Goal: Task Accomplishment & Management: Manage account settings

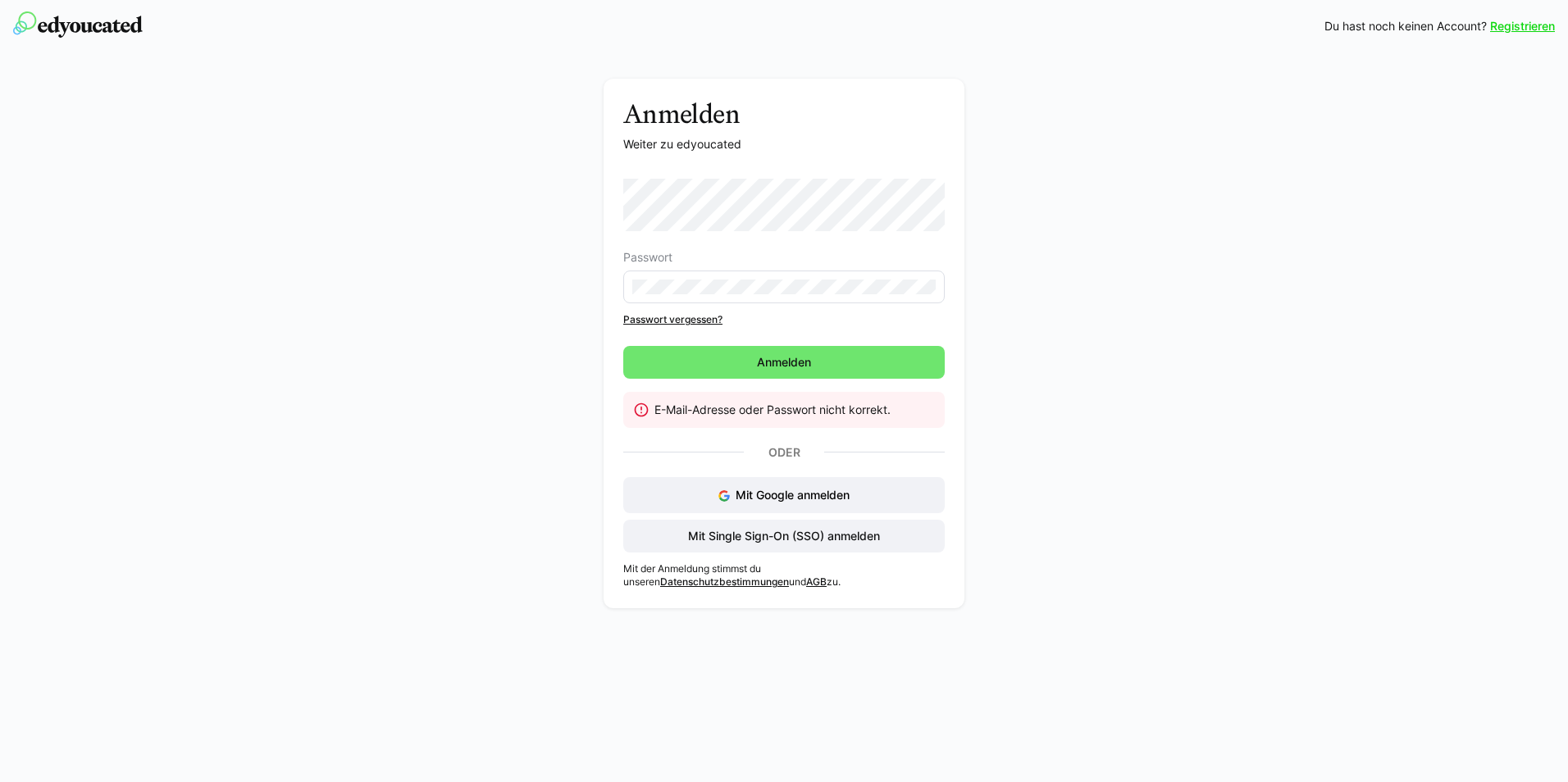
drag, startPoint x: 998, startPoint y: 230, endPoint x: 963, endPoint y: 226, distance: 35.2
click at [998, 230] on div "Anmelden Weiter zu edyoucated Passwort Passwort vergessen? Anmelden E-Mail-Adre…" at bounding box center [784, 347] width 924 height 538
click at [809, 355] on span "Anmelden" at bounding box center [783, 362] width 59 height 16
click at [1257, 291] on div "Anmelden Weiter zu edyoucated Passwort Passwort vergessen? Anmelden E-Mail-Adre…" at bounding box center [784, 335] width 1568 height 565
click at [899, 538] on span "Mit Single Sign-On (SSO) anmelden" at bounding box center [784, 536] width 321 height 33
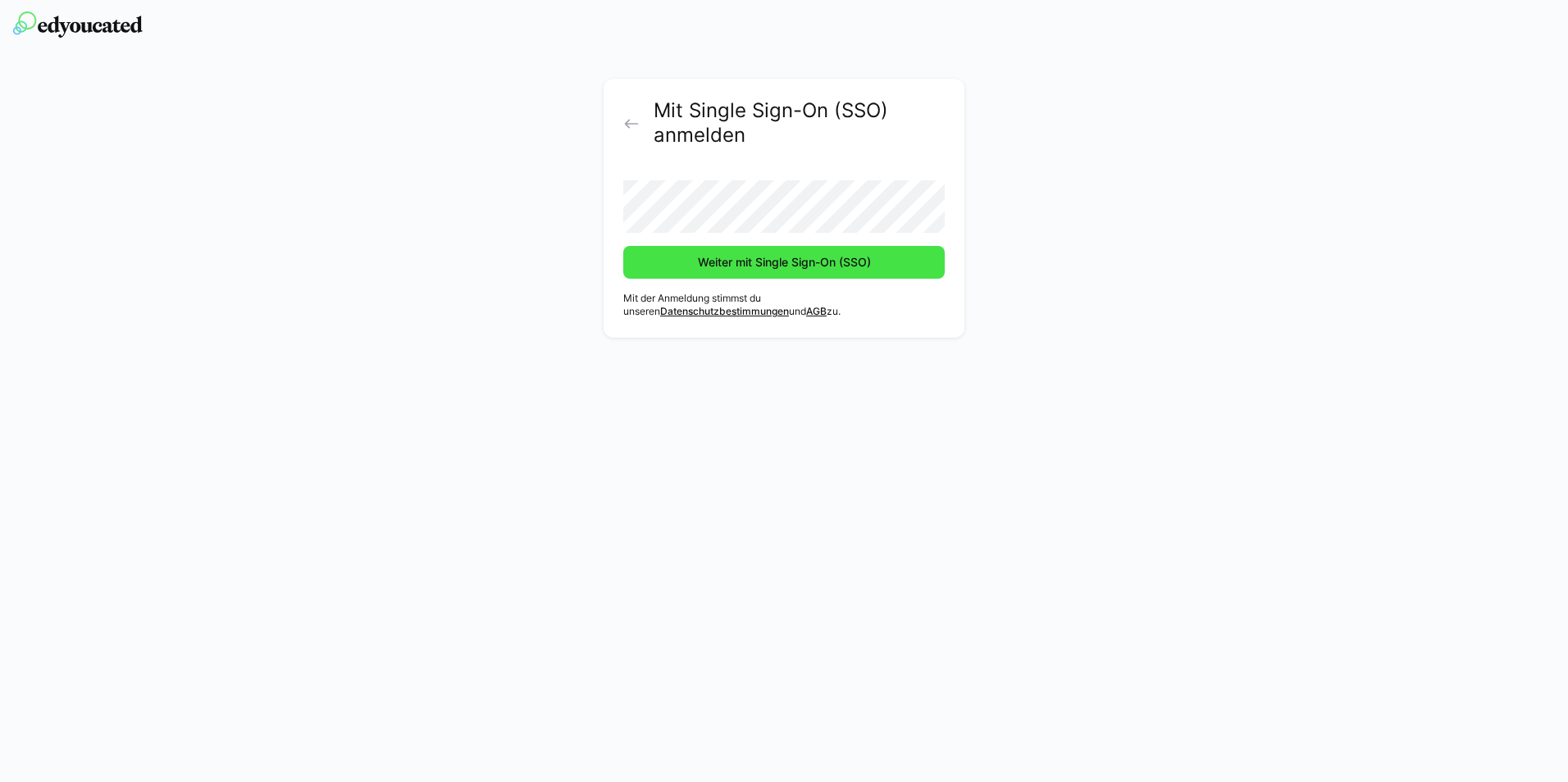
click at [857, 265] on span "Weiter mit Single Sign-On (SSO)" at bounding box center [784, 262] width 178 height 16
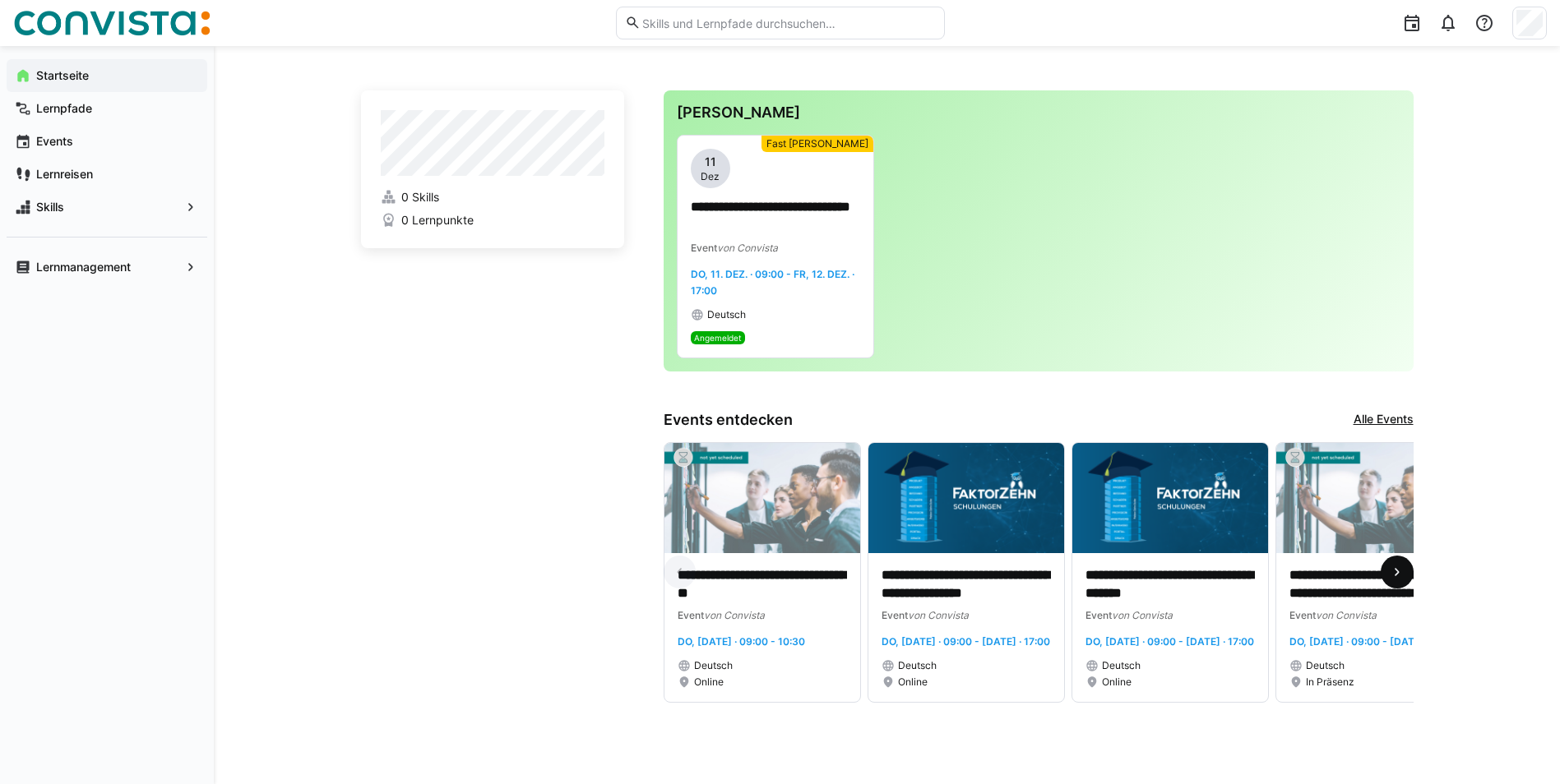
click at [1398, 581] on eds-icon at bounding box center [1397, 572] width 16 height 16
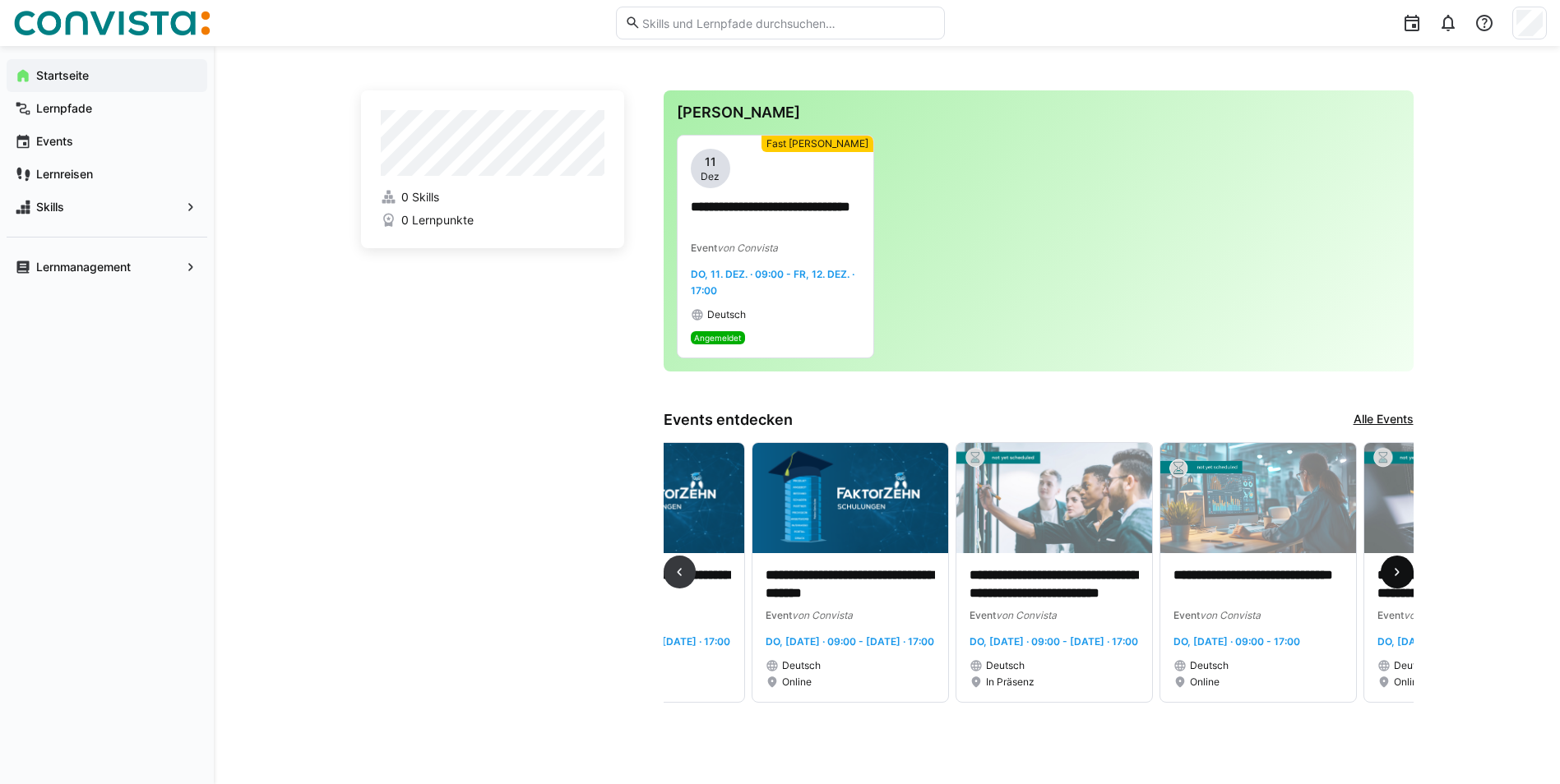
scroll to position [0, 612]
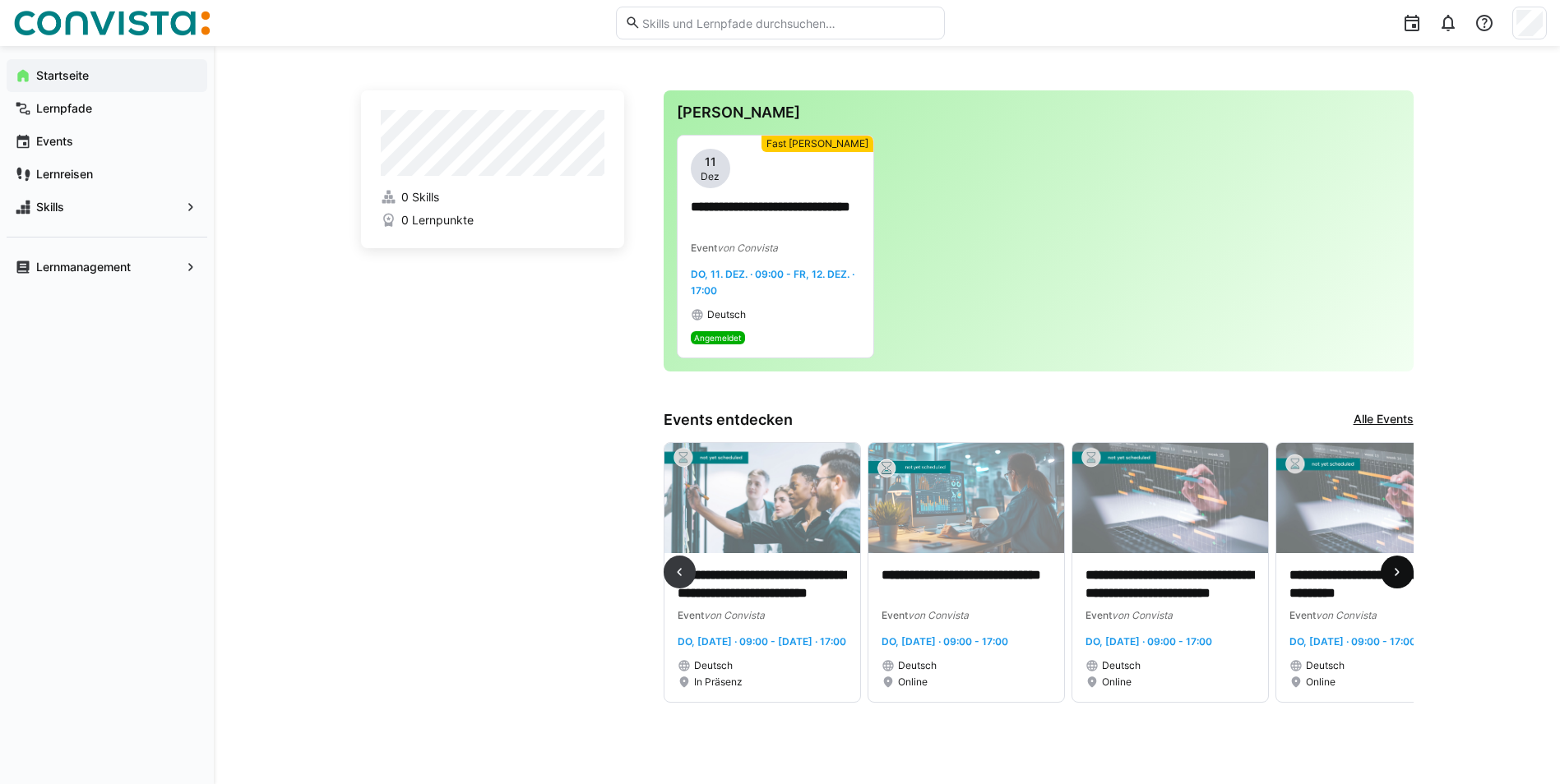
click at [1398, 581] on eds-icon at bounding box center [1397, 572] width 16 height 16
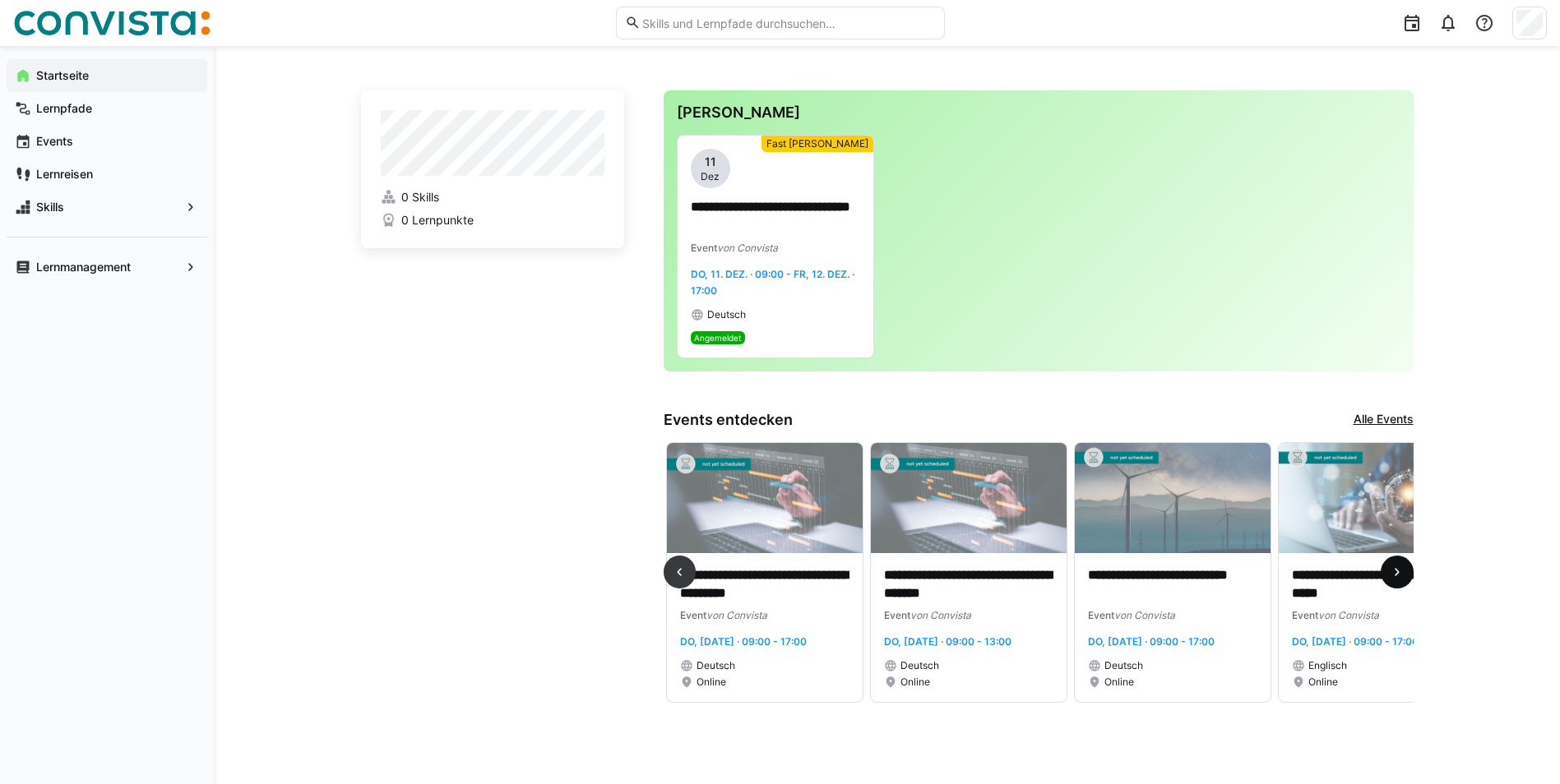
scroll to position [0, 1223]
click at [966, 586] on p "**********" at bounding box center [967, 584] width 170 height 38
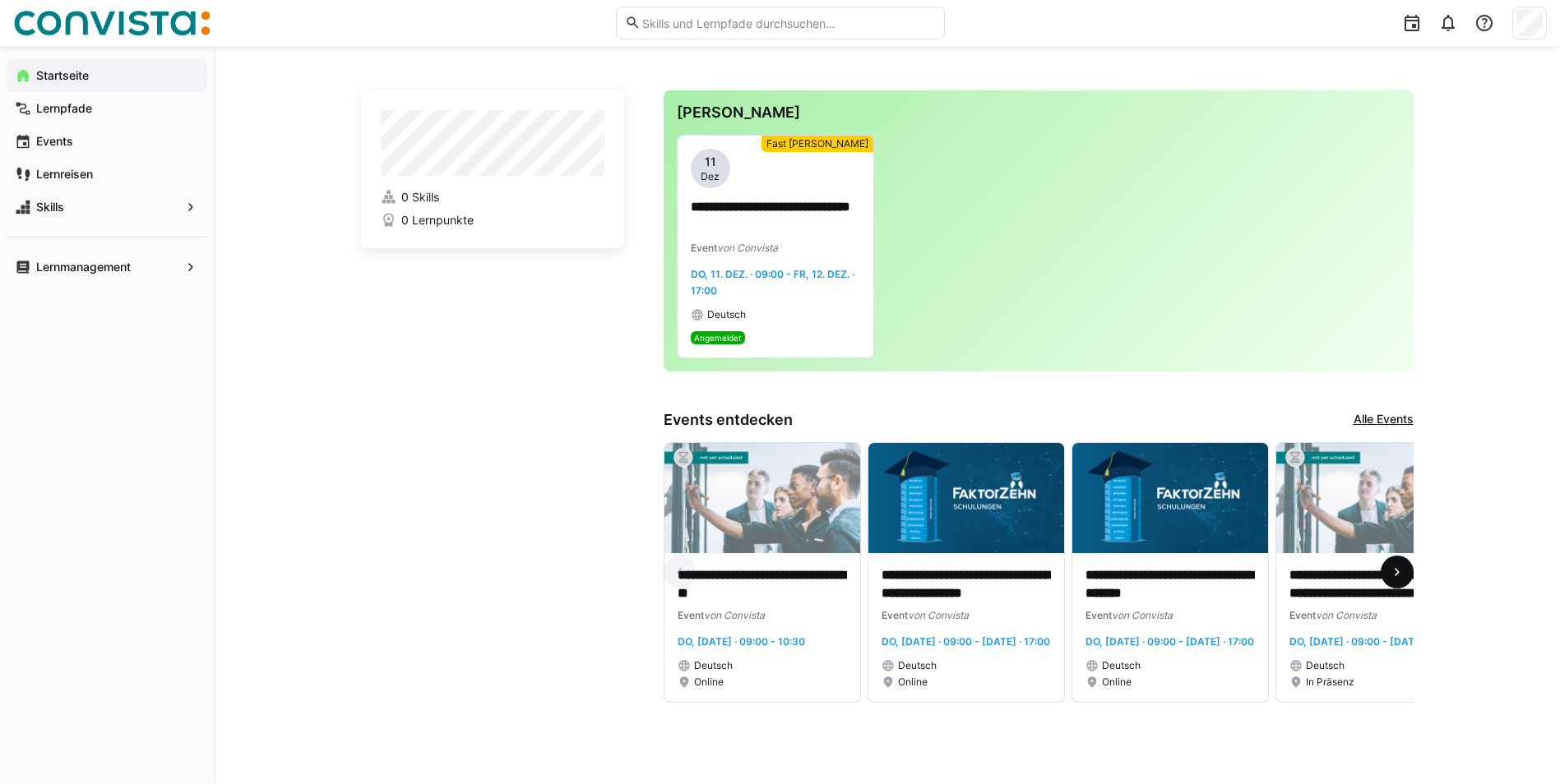
click at [1386, 584] on span at bounding box center [1397, 572] width 33 height 33
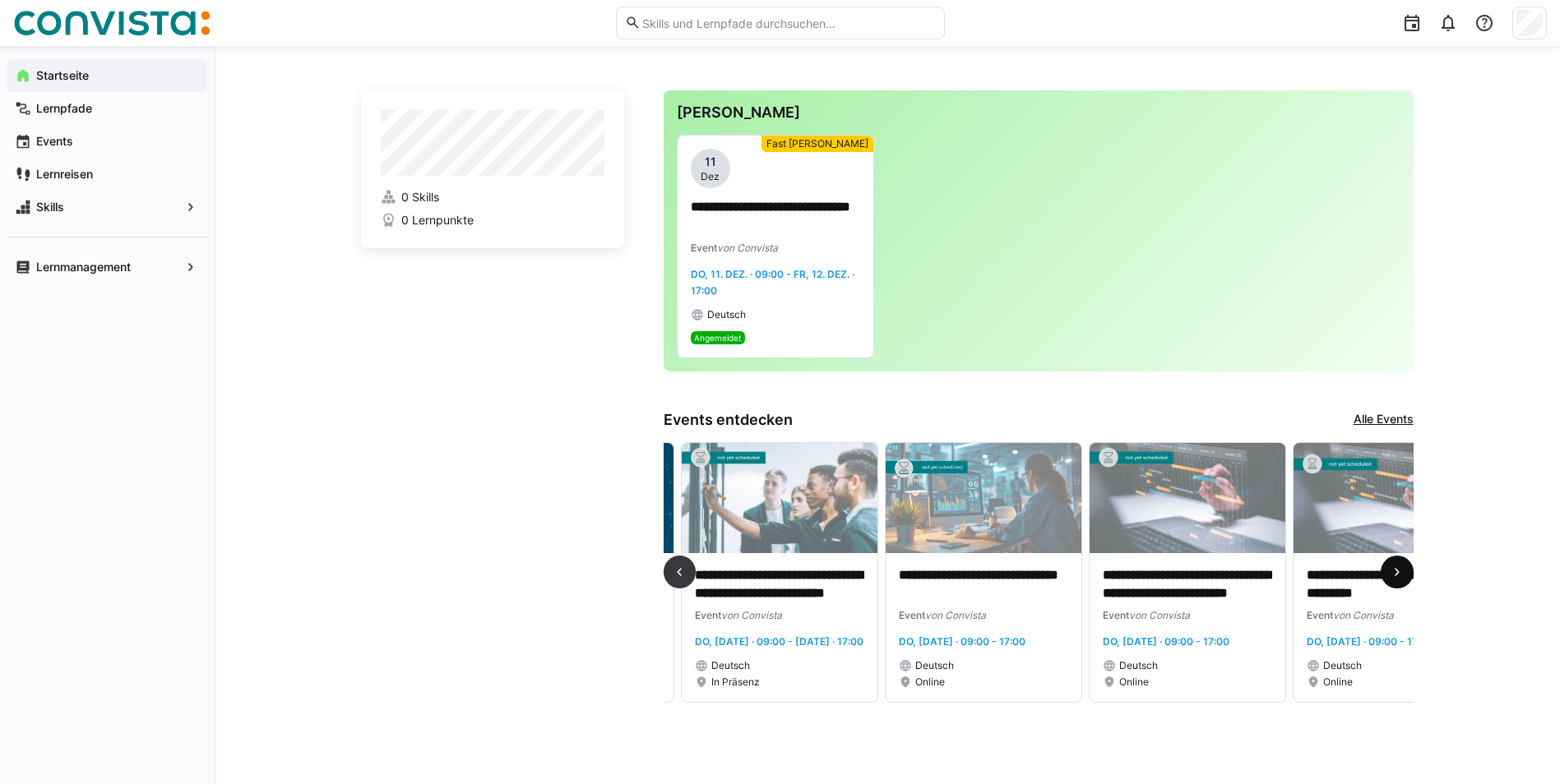
scroll to position [0, 612]
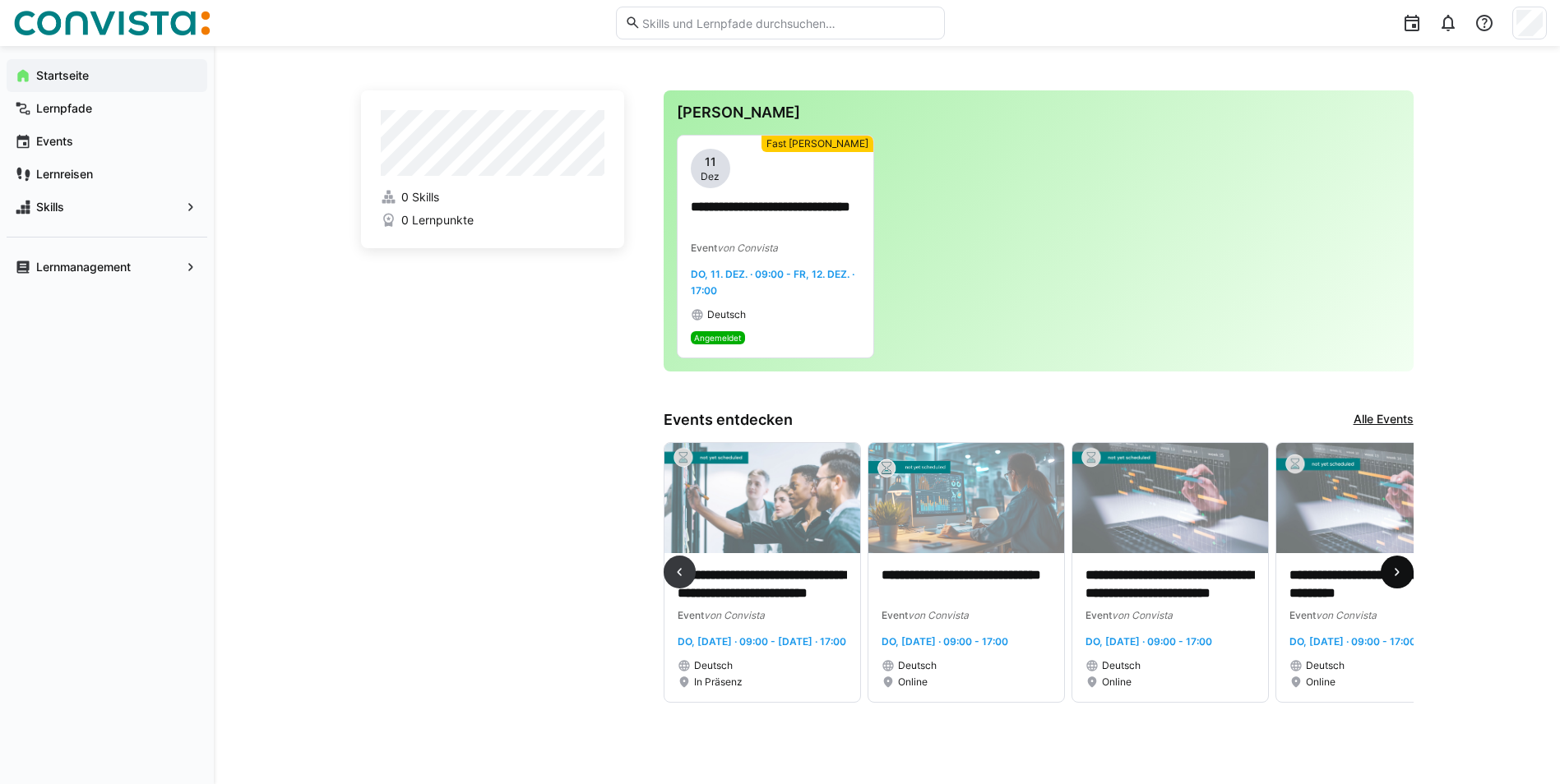
click at [1390, 581] on eds-icon at bounding box center [1397, 572] width 16 height 16
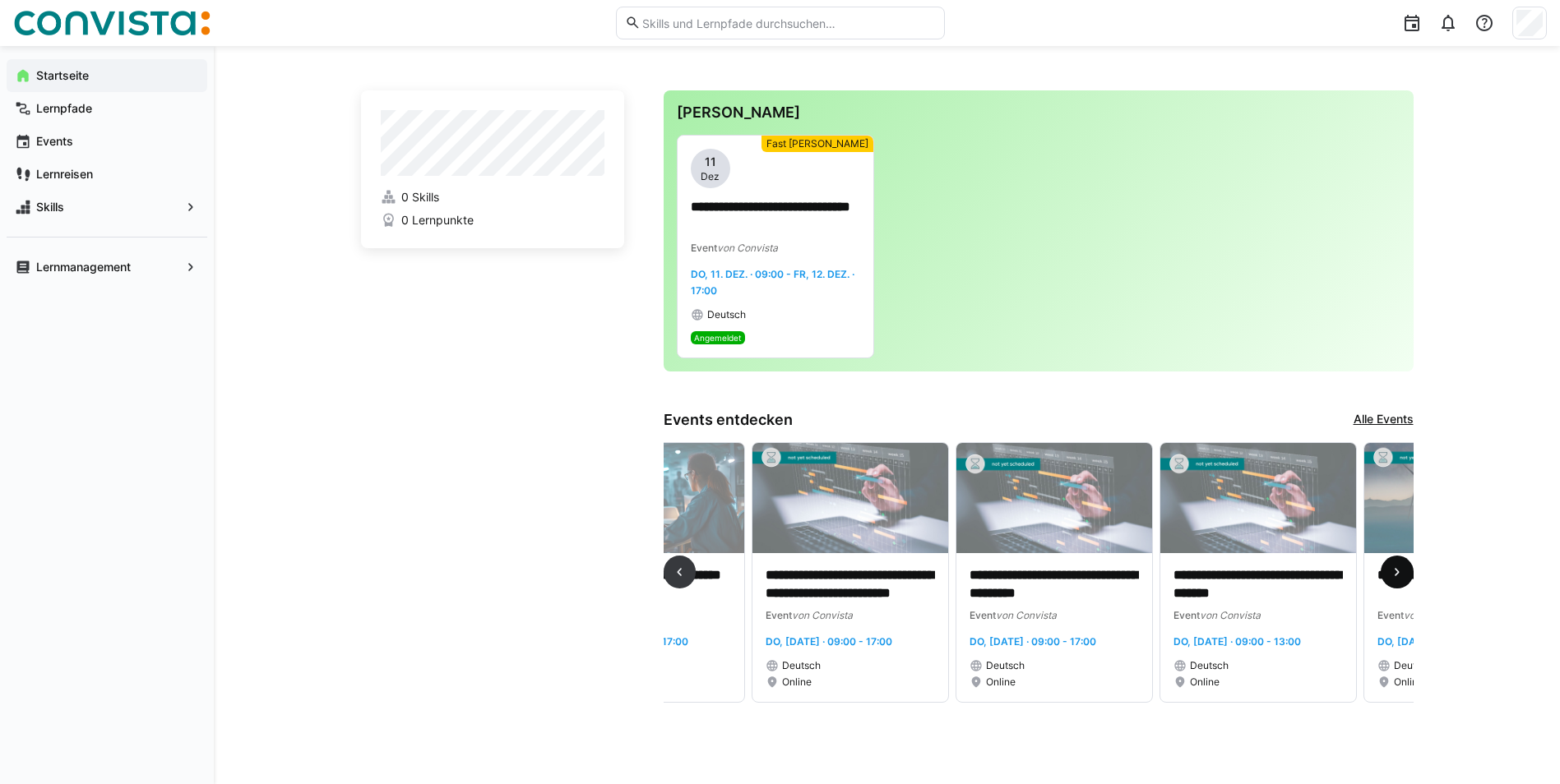
scroll to position [0, 1223]
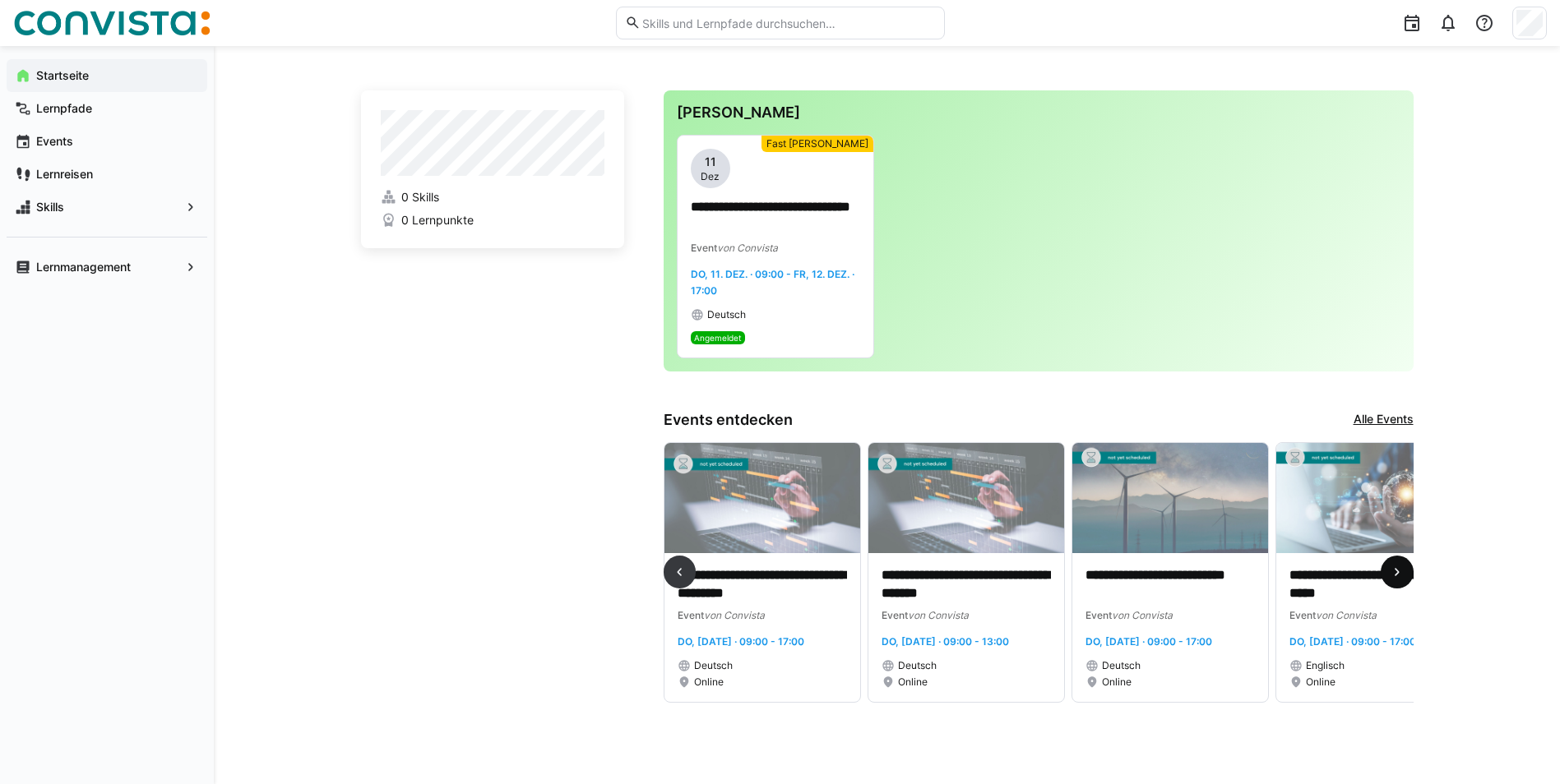
click at [1390, 581] on eds-icon at bounding box center [1397, 572] width 16 height 16
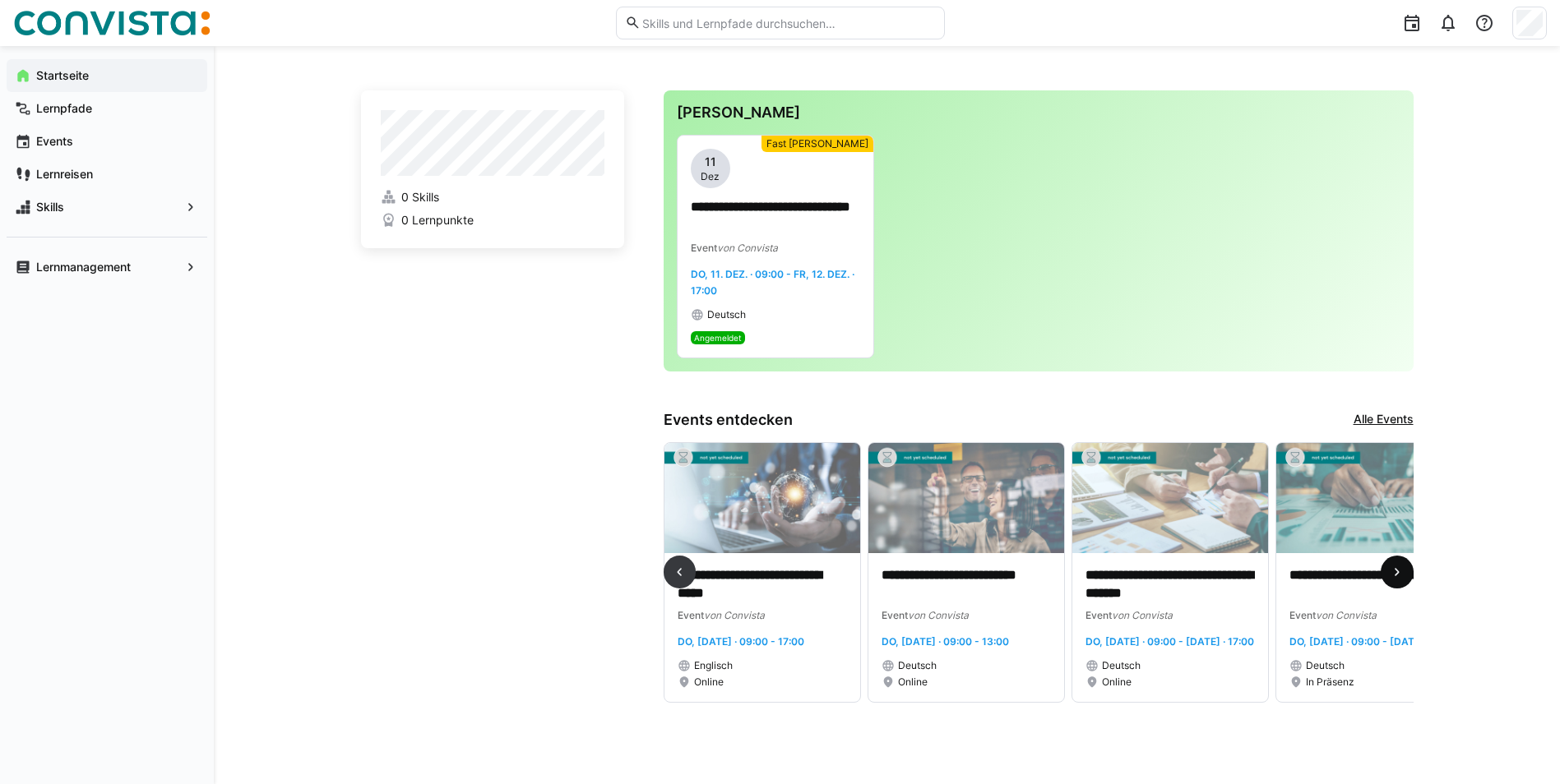
click at [1390, 581] on eds-icon at bounding box center [1397, 572] width 16 height 16
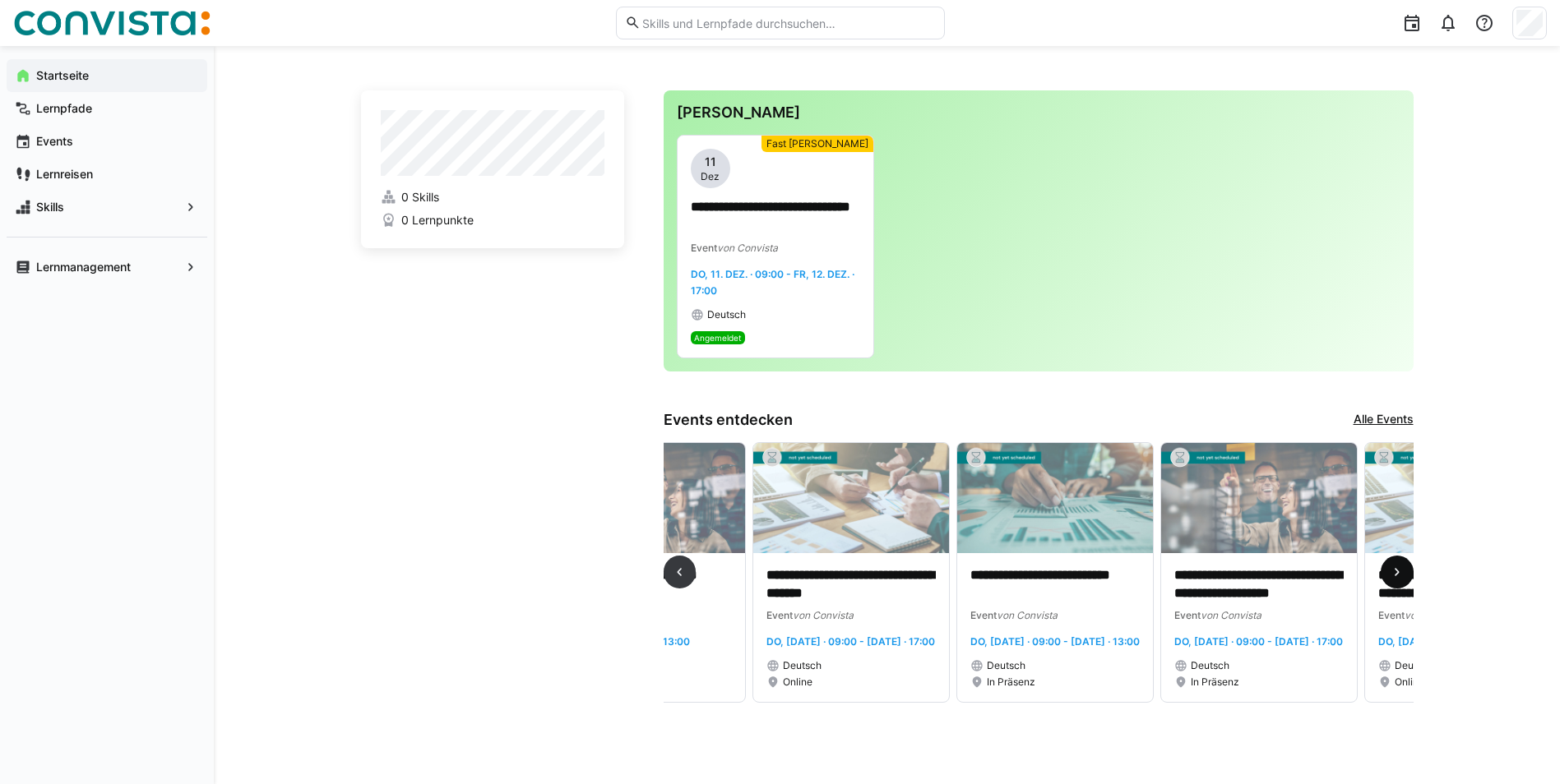
scroll to position [0, 2448]
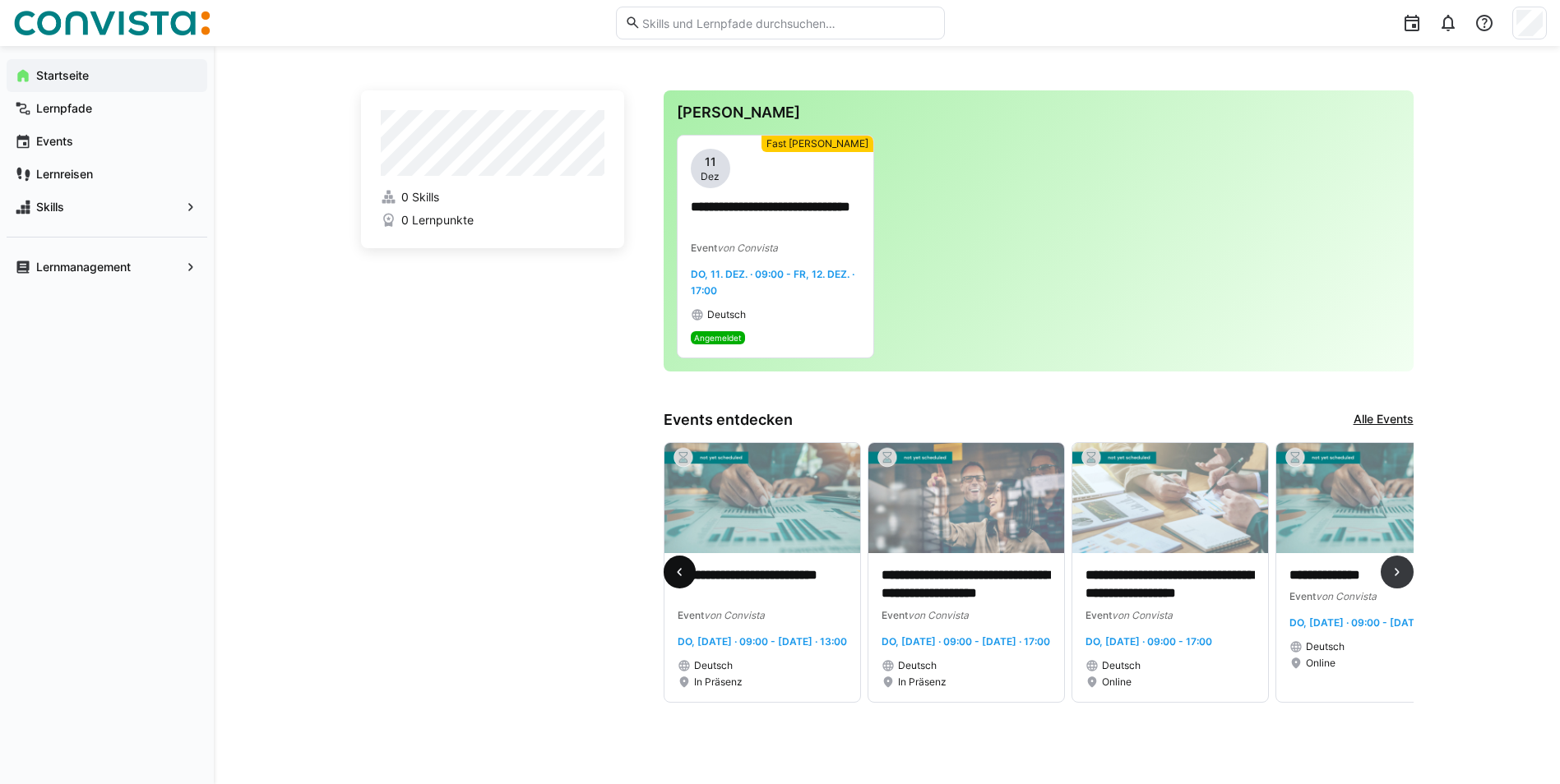
click at [691, 585] on span at bounding box center [680, 572] width 33 height 33
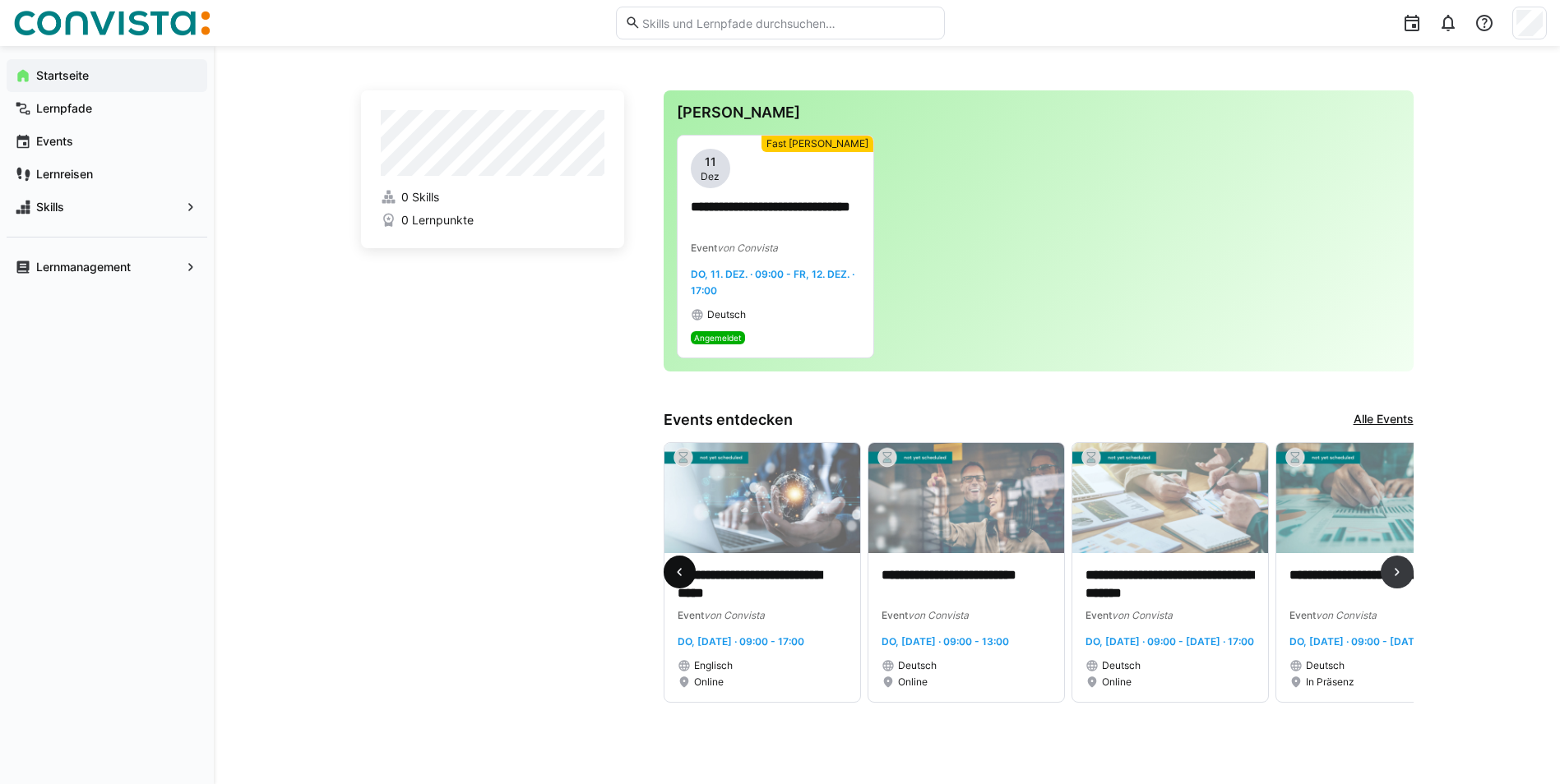
click at [691, 585] on span at bounding box center [680, 572] width 33 height 33
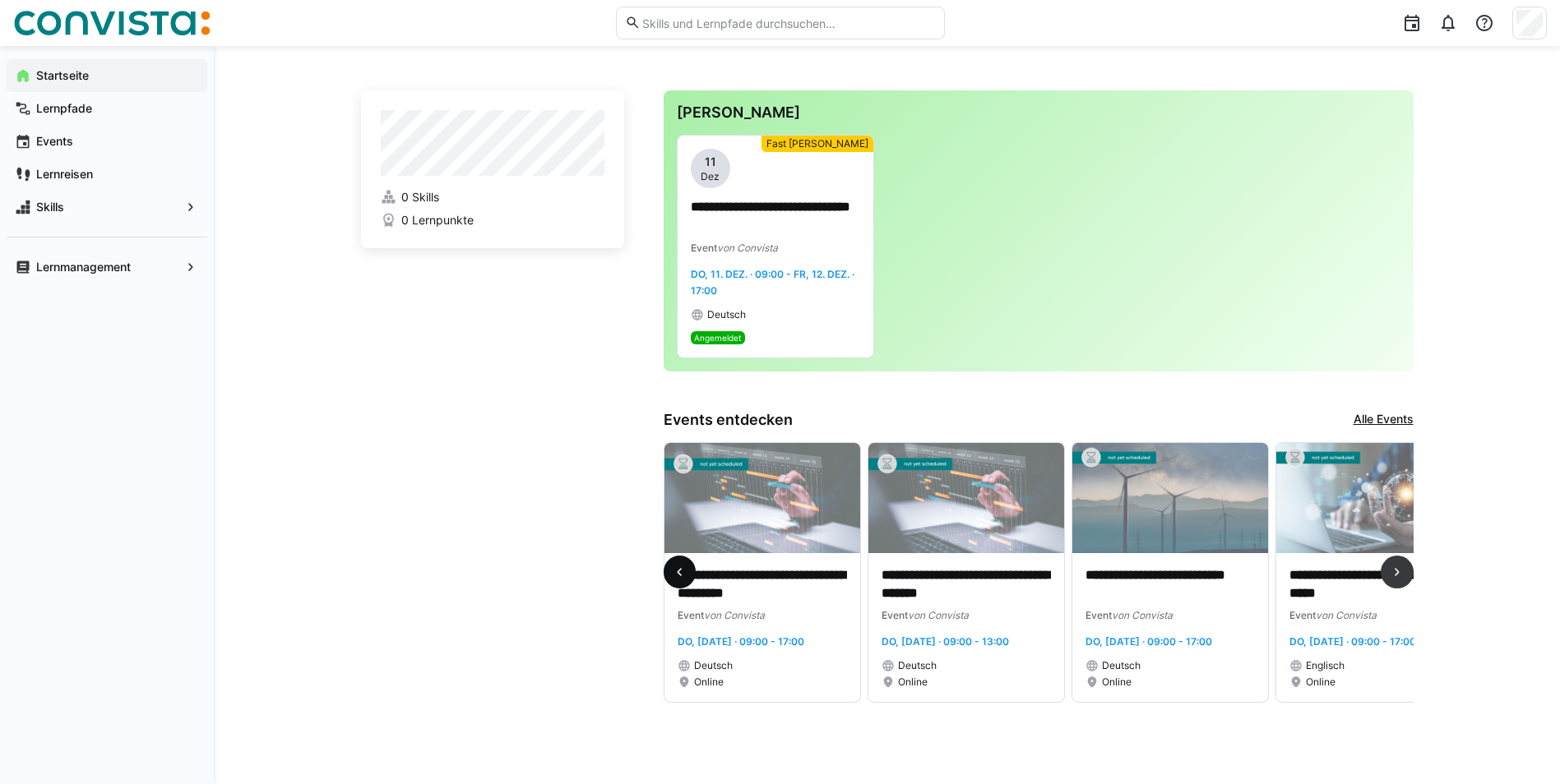
click at [691, 585] on span at bounding box center [680, 572] width 33 height 33
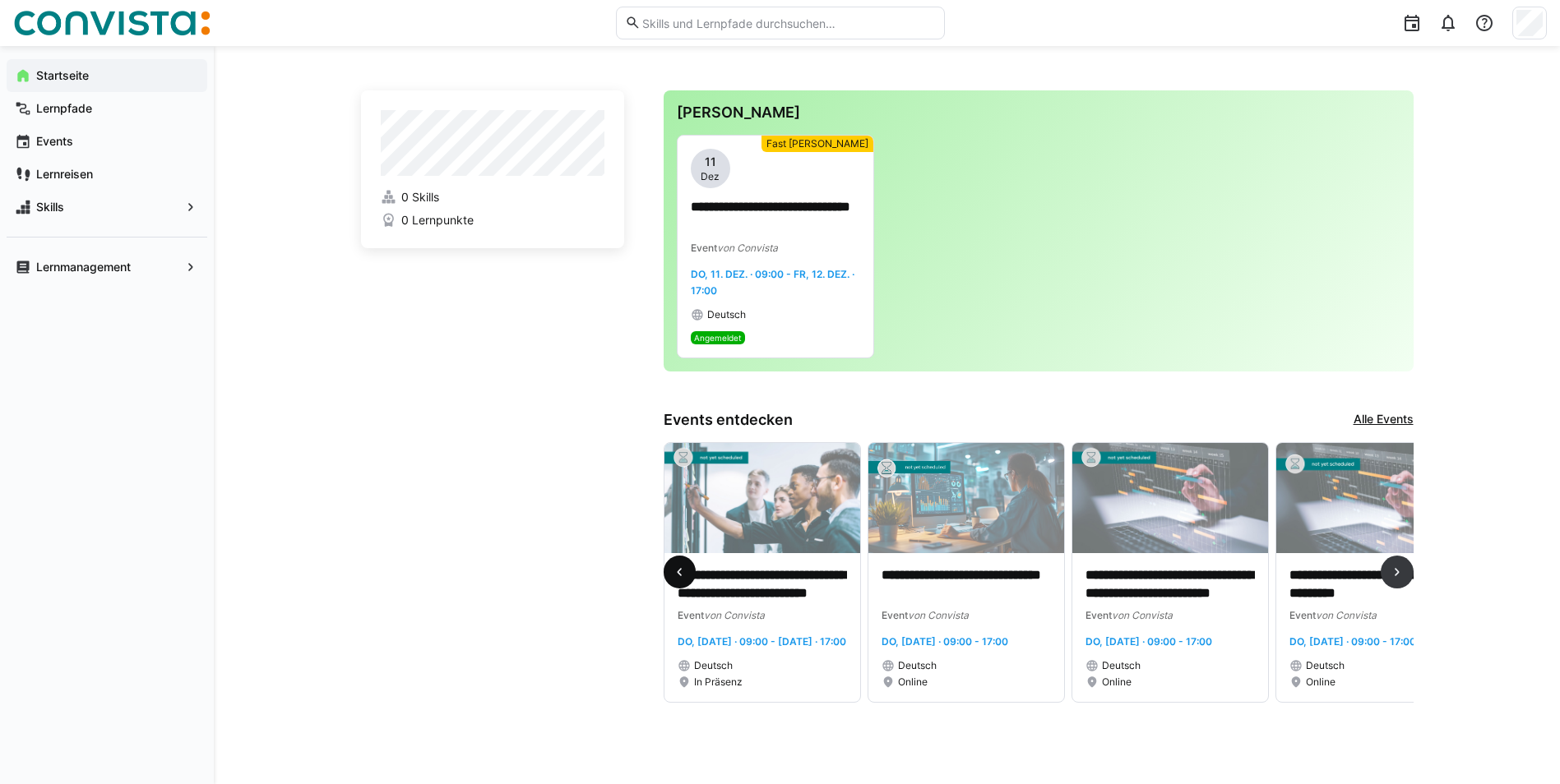
click at [691, 585] on span at bounding box center [680, 572] width 33 height 33
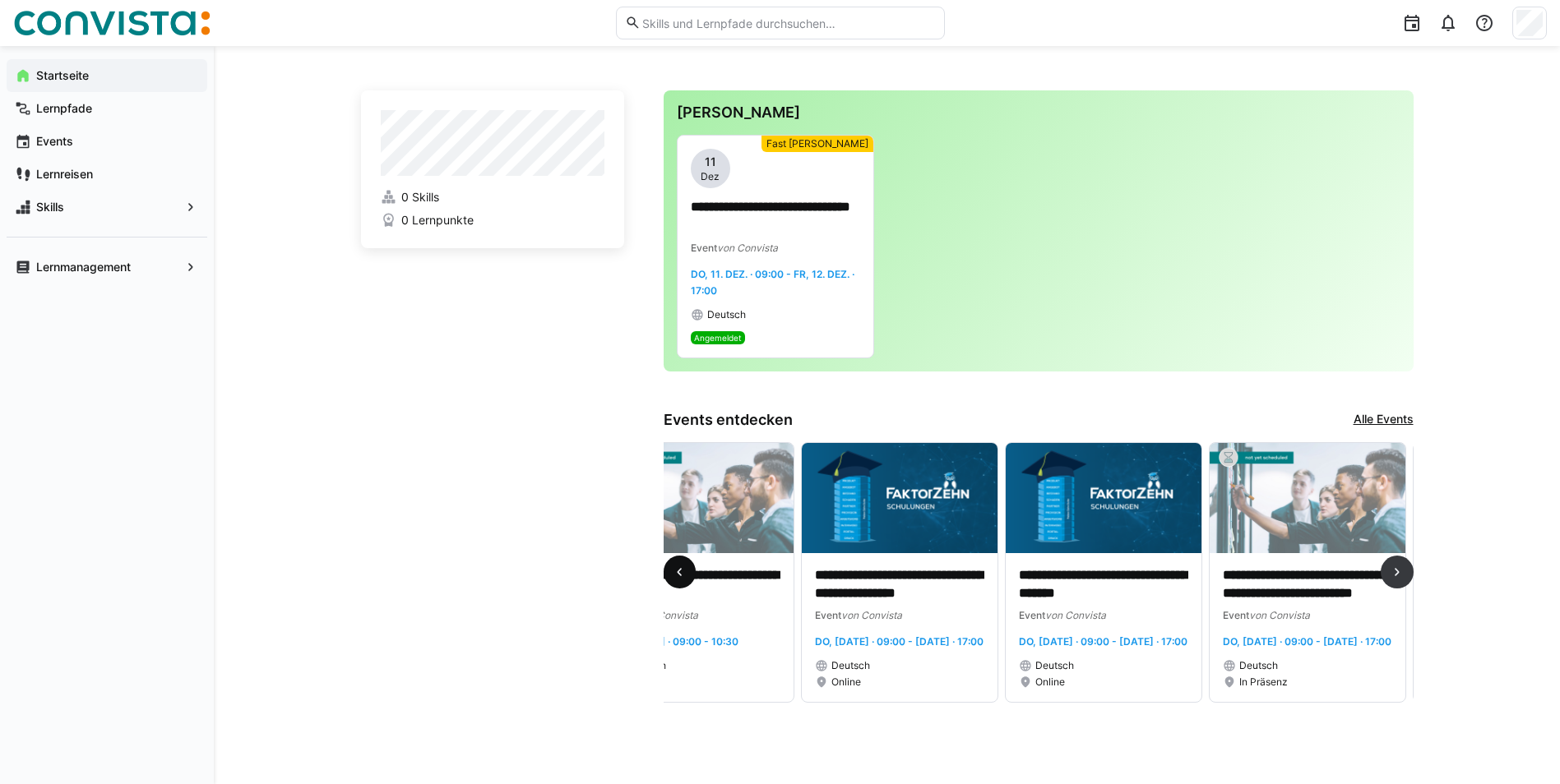
scroll to position [0, 0]
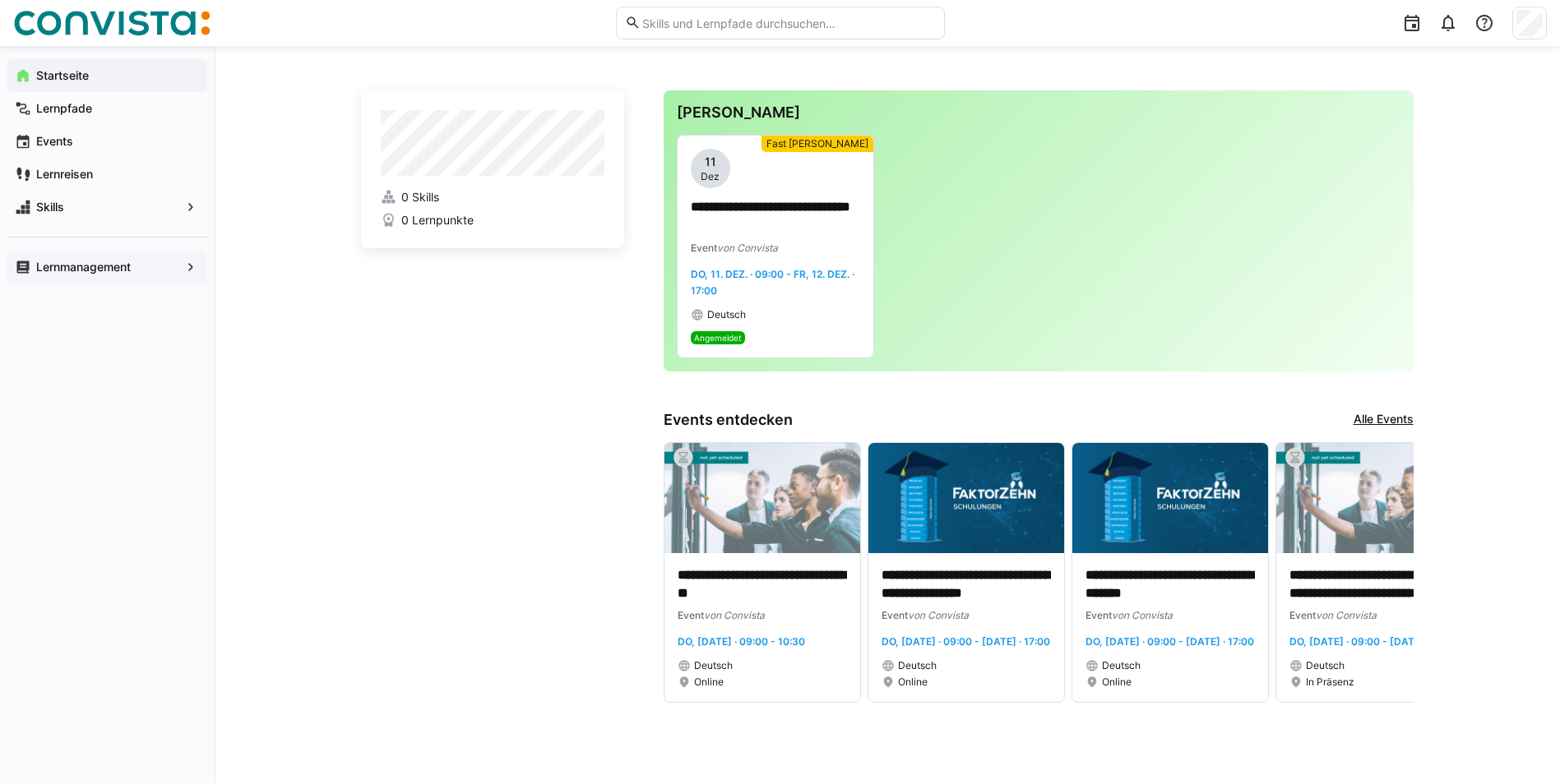
click at [125, 274] on span "Lernmanagement" at bounding box center [107, 267] width 147 height 16
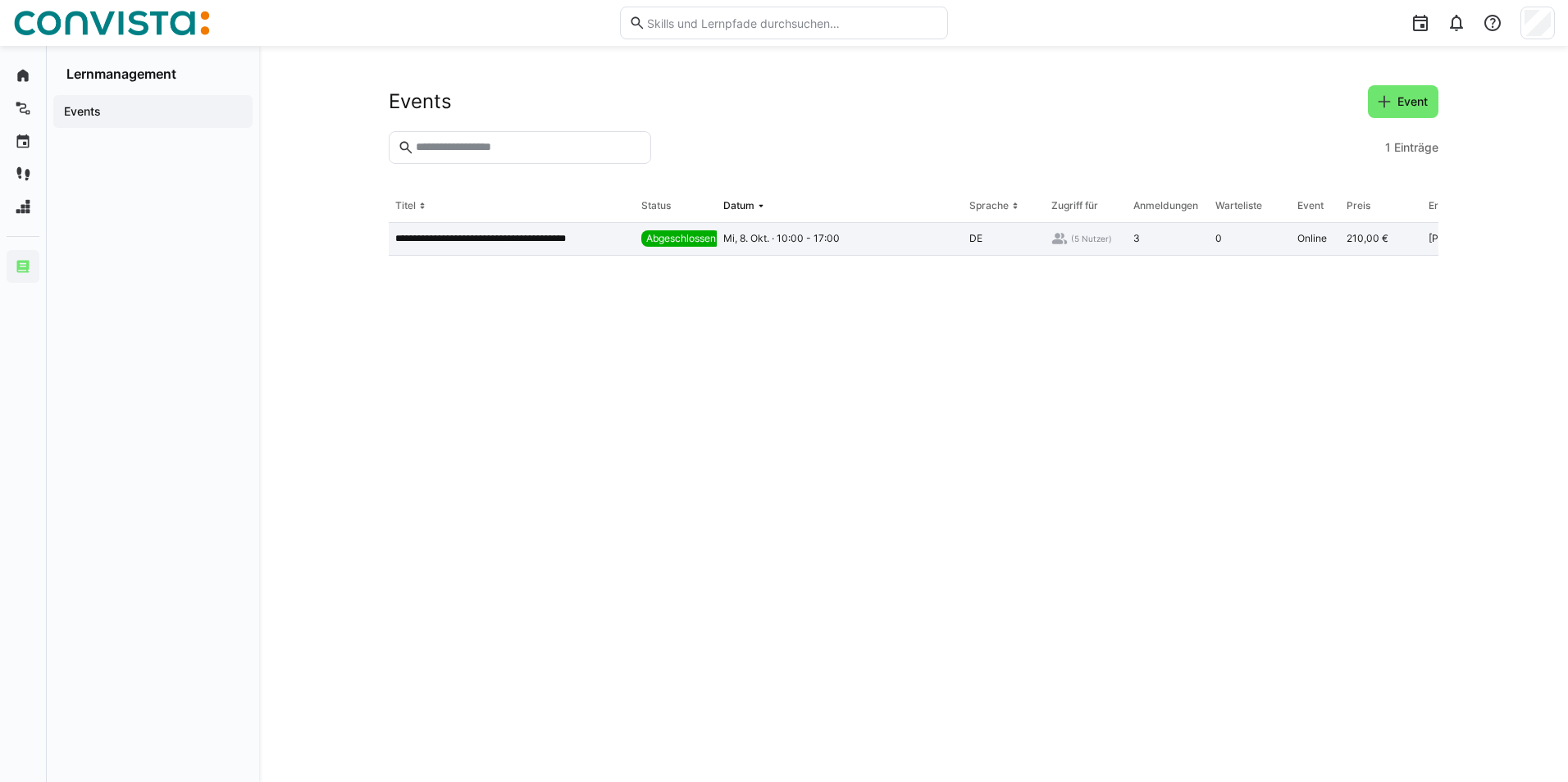
click at [551, 244] on p "**********" at bounding box center [500, 239] width 211 height 13
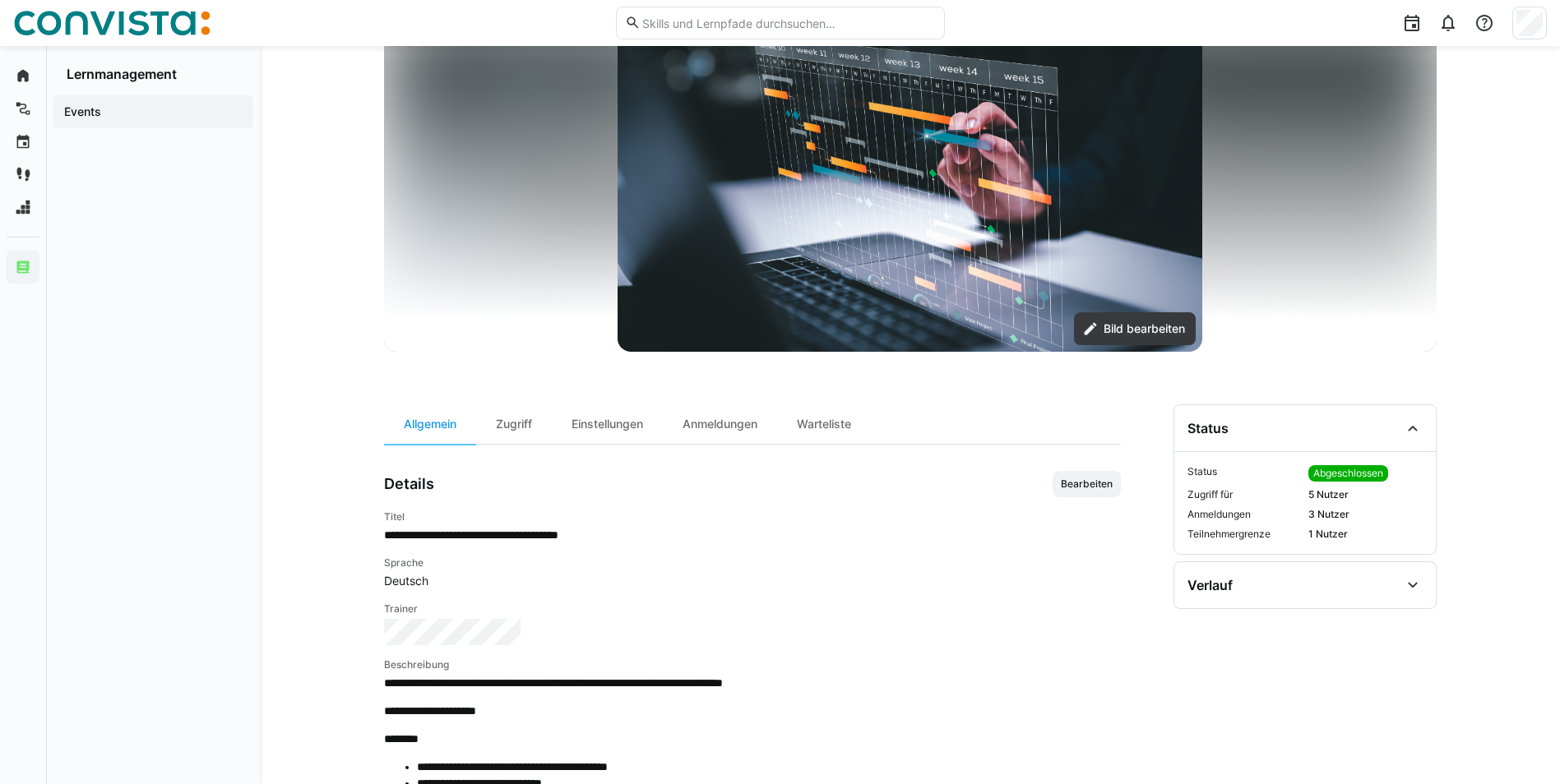
scroll to position [82, 0]
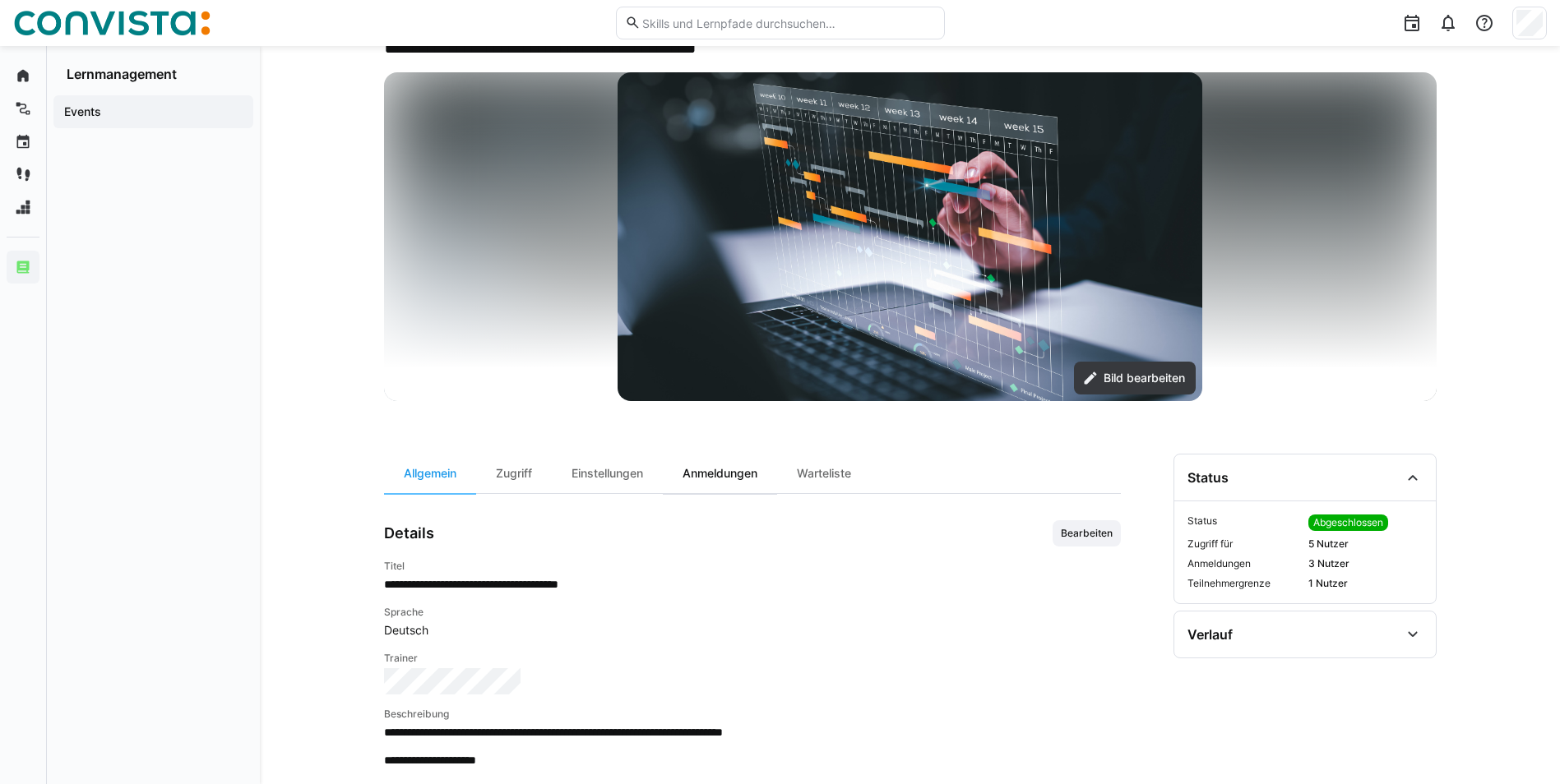
click at [738, 485] on div "Anmeldungen" at bounding box center [720, 473] width 114 height 40
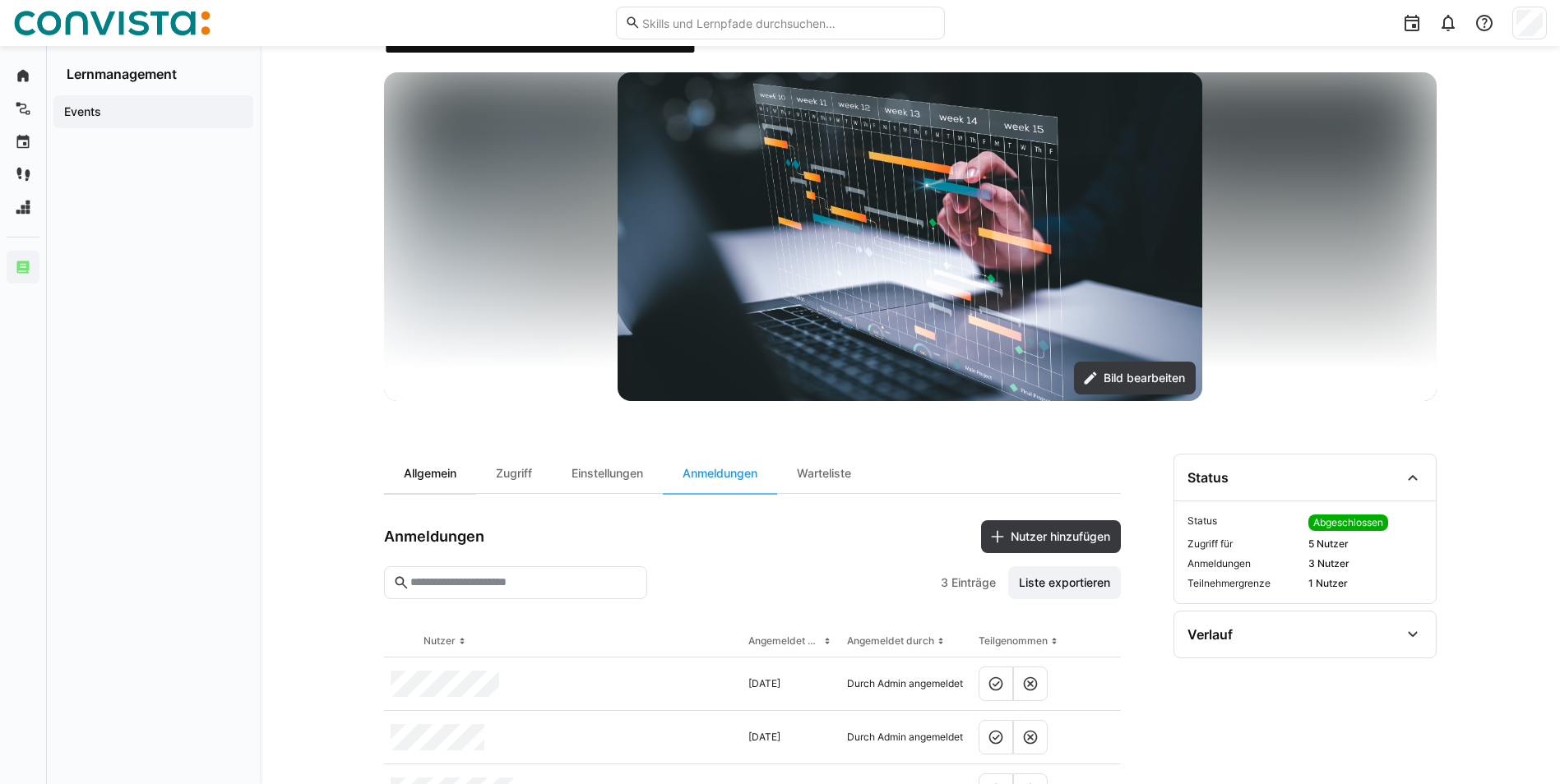
click at [440, 472] on div "Allgemein" at bounding box center [429, 473] width 92 height 40
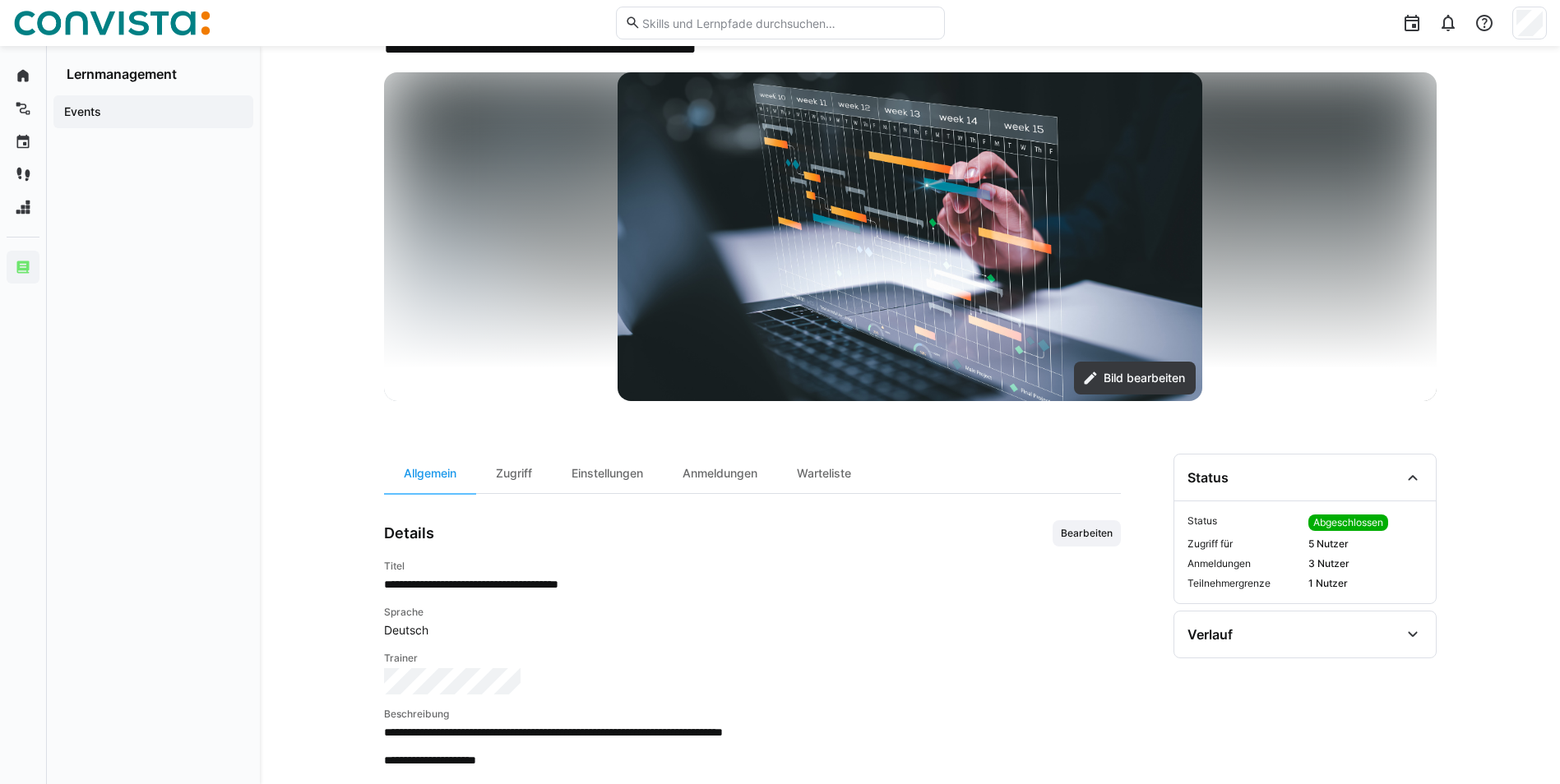
click at [619, 374] on img at bounding box center [910, 236] width 585 height 329
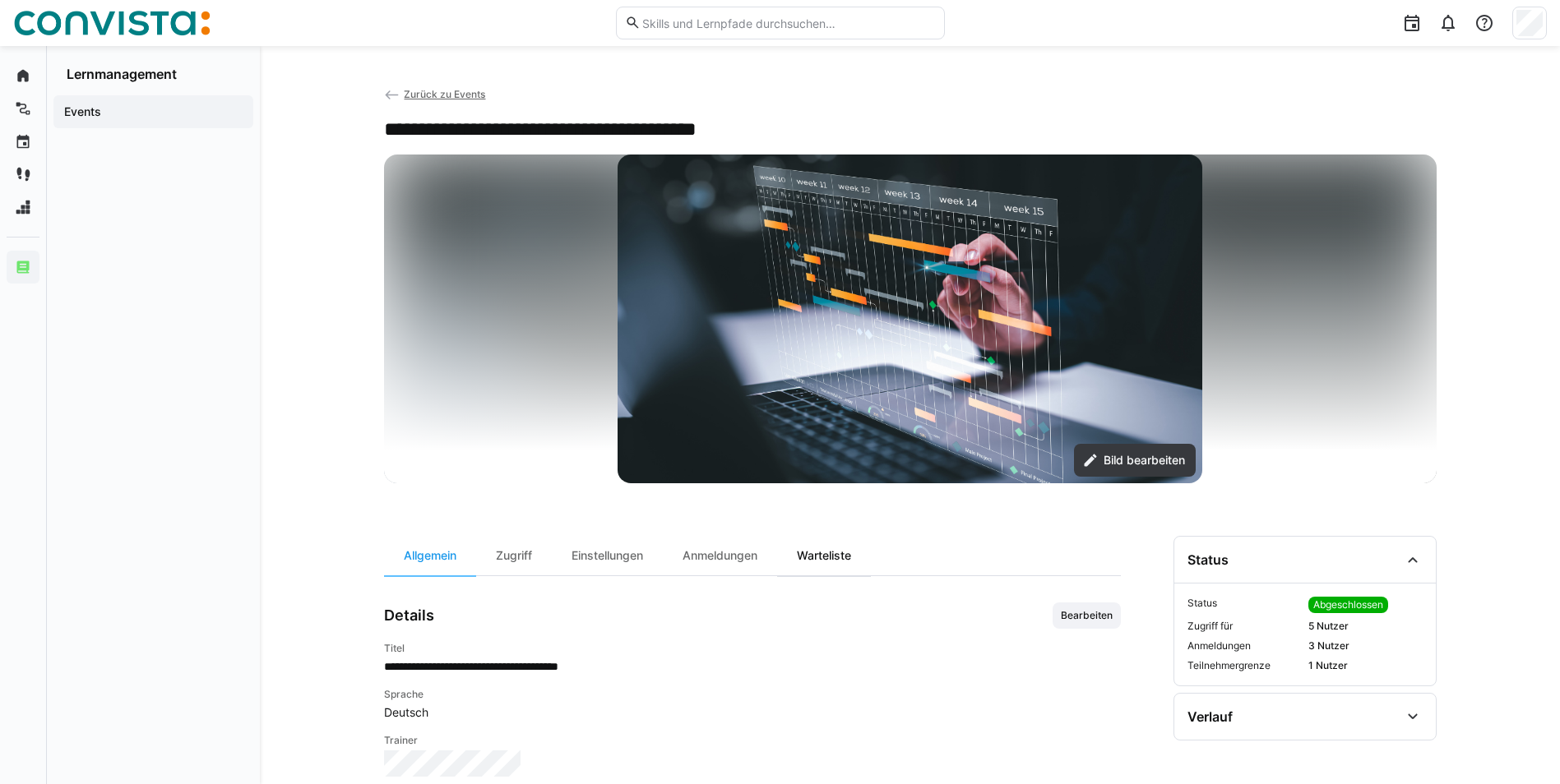
click at [831, 557] on div "Warteliste" at bounding box center [824, 555] width 94 height 40
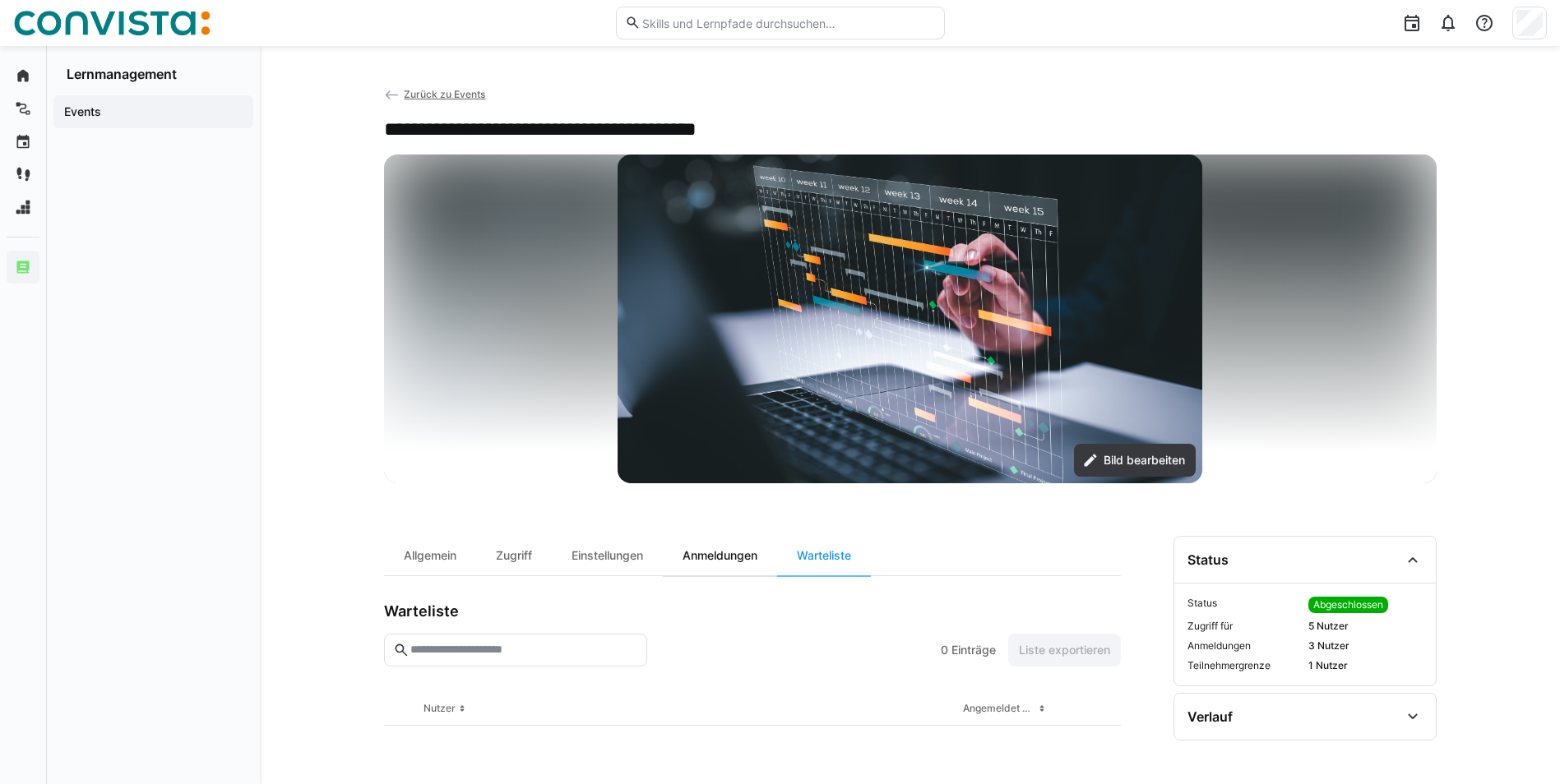
click at [737, 560] on div "Anmeldungen" at bounding box center [720, 555] width 114 height 40
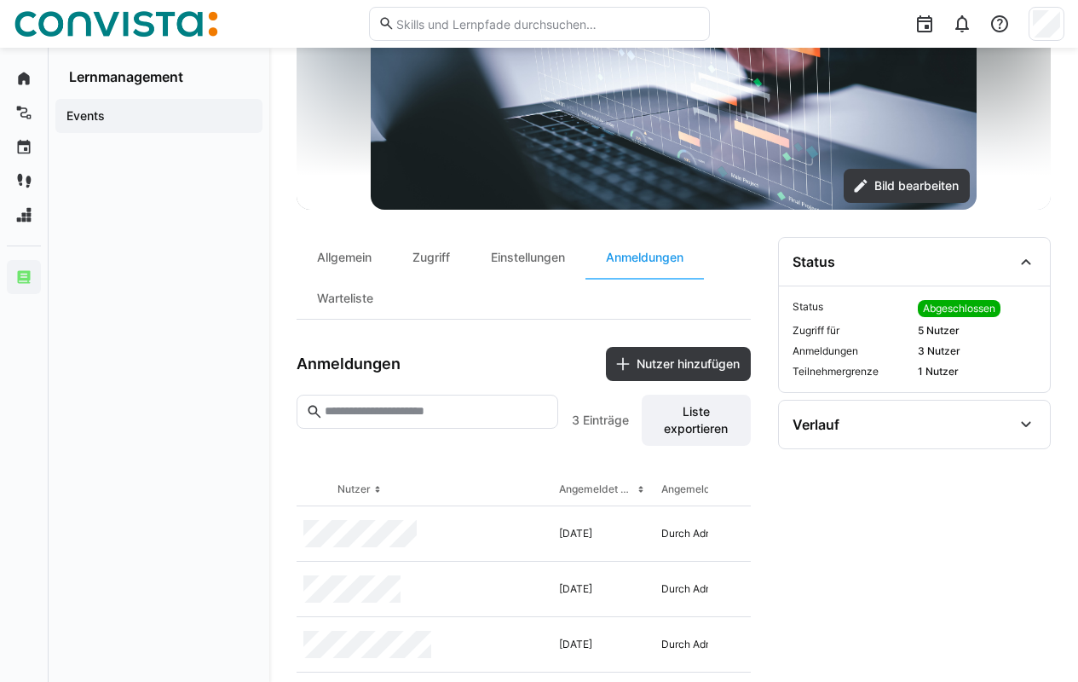
scroll to position [304, 0]
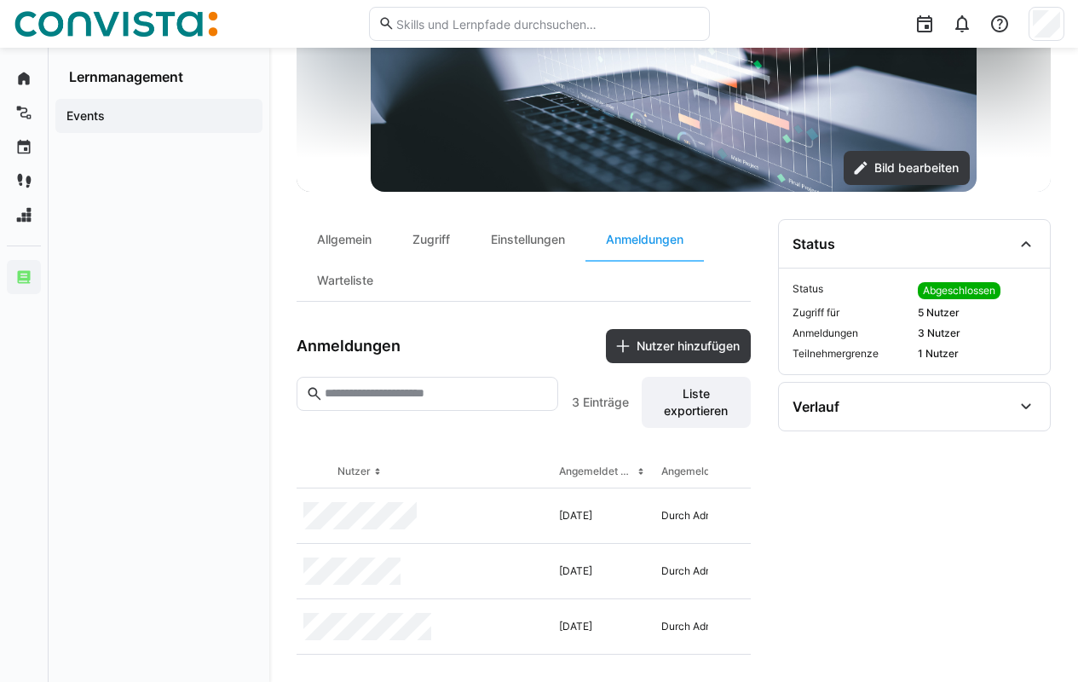
drag, startPoint x: 1083, startPoint y: 217, endPoint x: 1085, endPoint y: 438, distance: 221.7
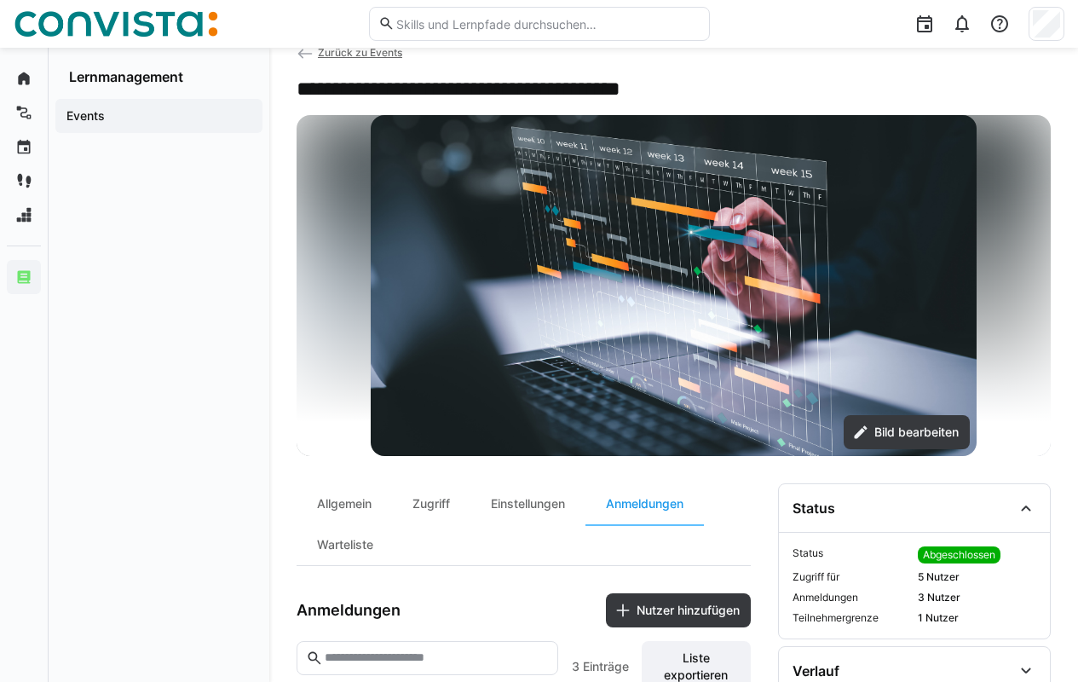
scroll to position [0, 0]
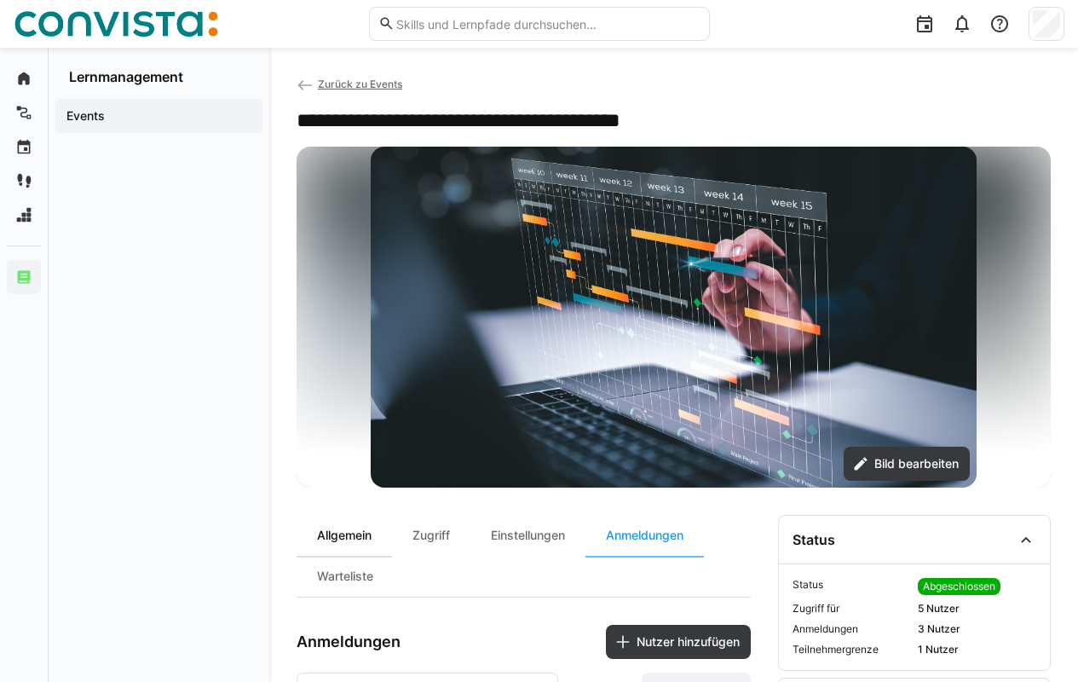
click at [352, 532] on div "Allgemein" at bounding box center [344, 535] width 95 height 41
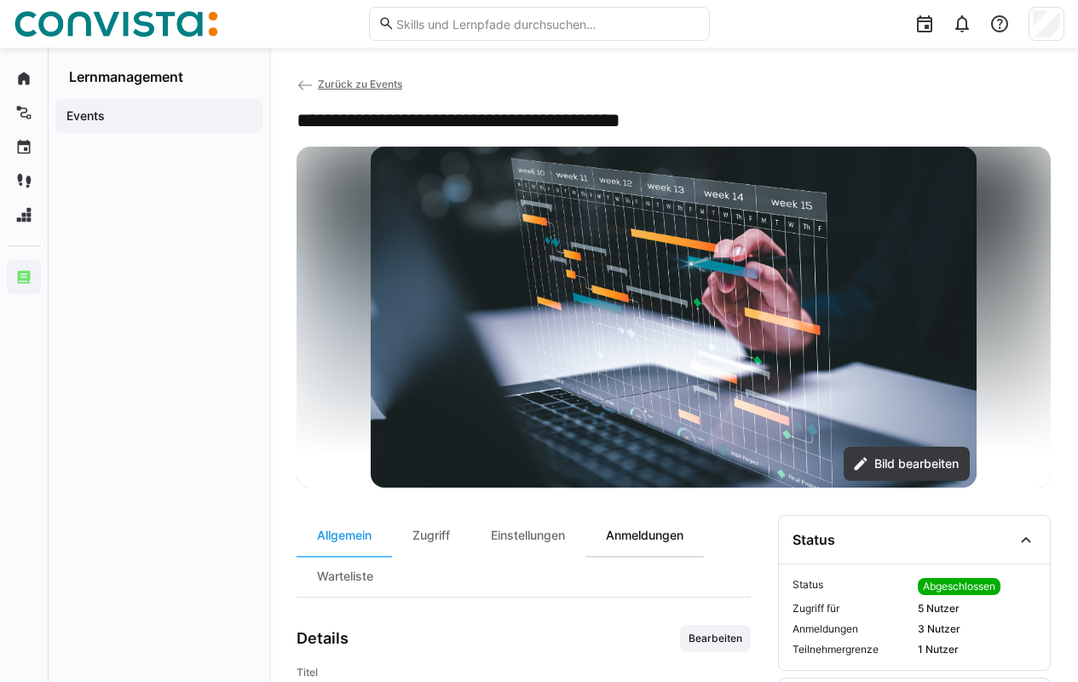
click at [648, 537] on div "Anmeldungen" at bounding box center [645, 535] width 118 height 41
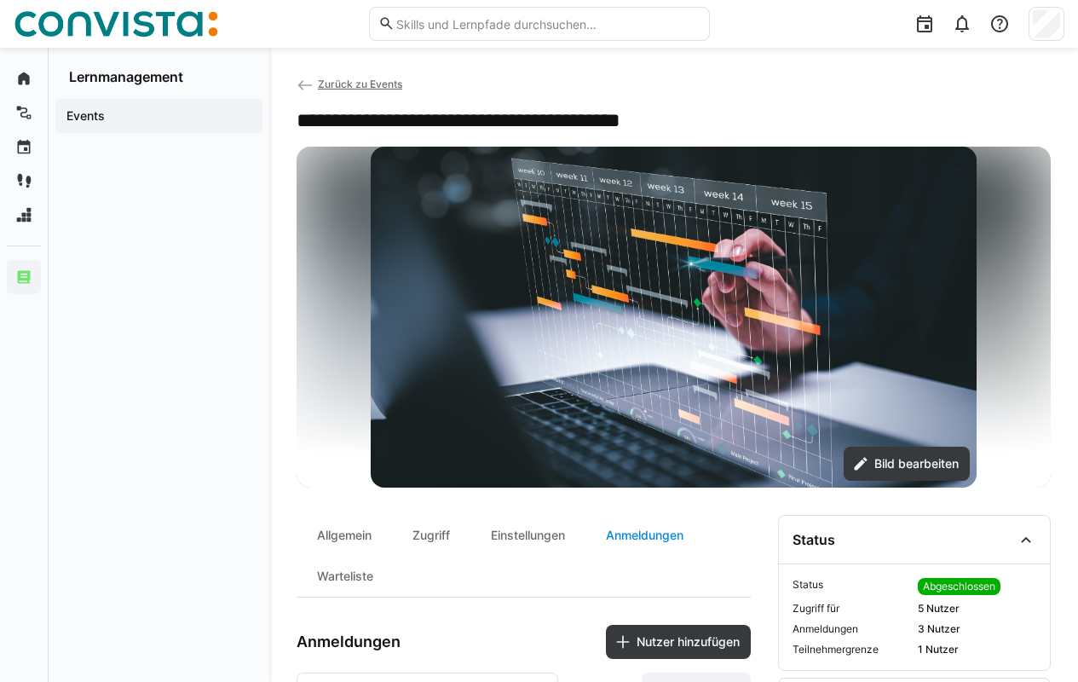
click at [669, 540] on div "Anmeldungen" at bounding box center [645, 535] width 118 height 41
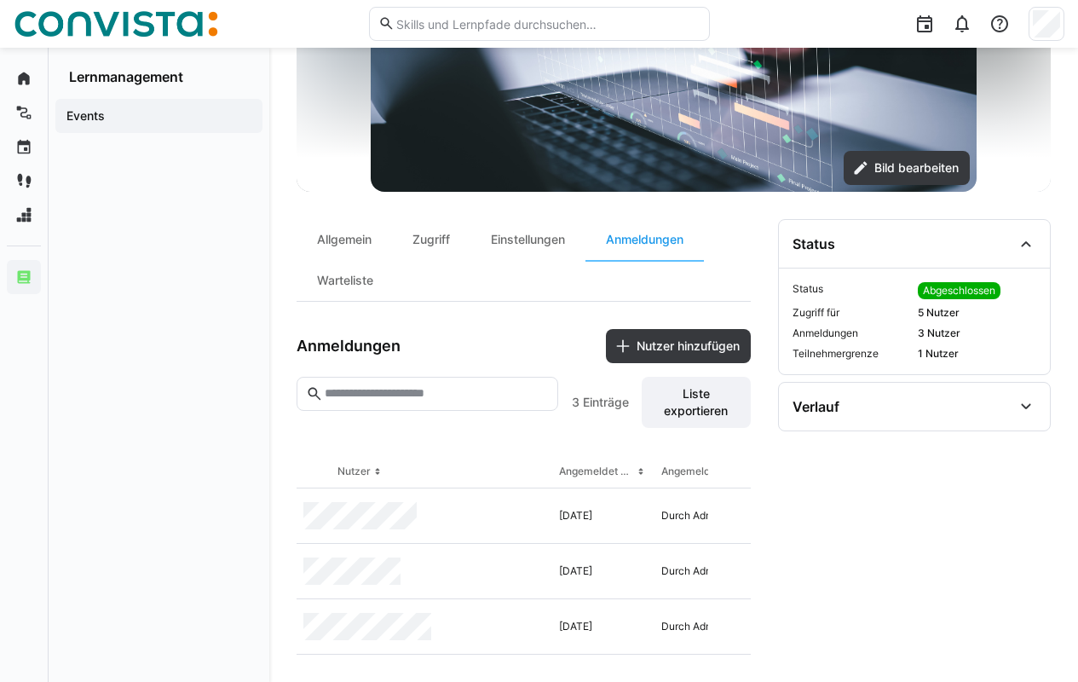
scroll to position [0, 168]
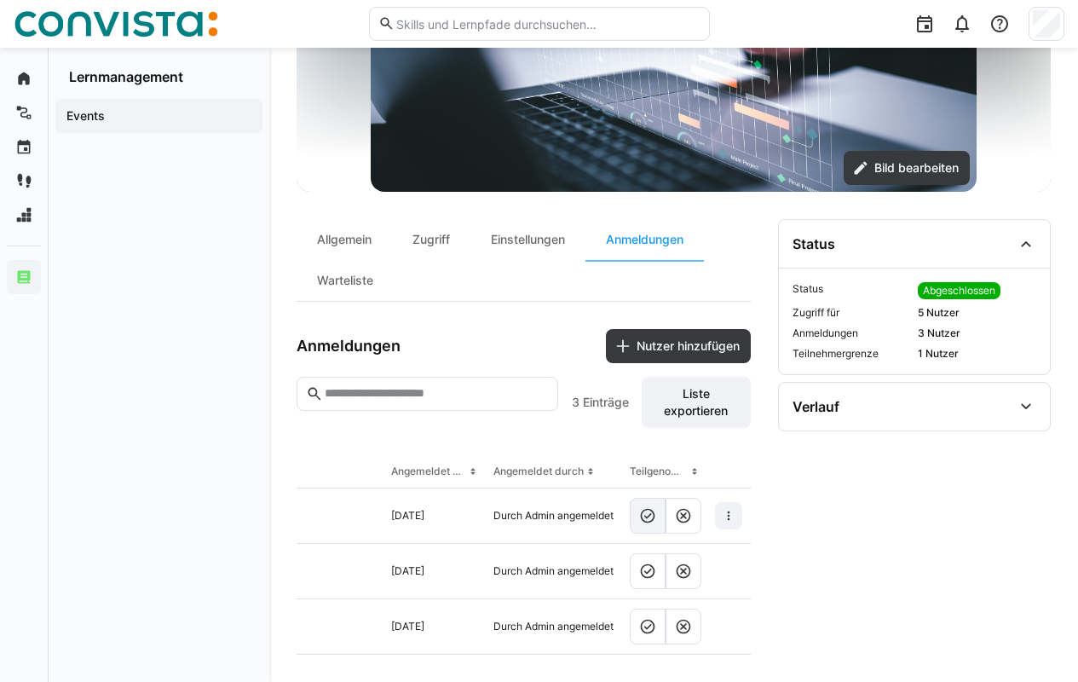
click at [647, 517] on eds-button-option at bounding box center [648, 516] width 36 height 36
click at [685, 572] on eds-button-option at bounding box center [684, 571] width 36 height 36
